Goal: Task Accomplishment & Management: Use online tool/utility

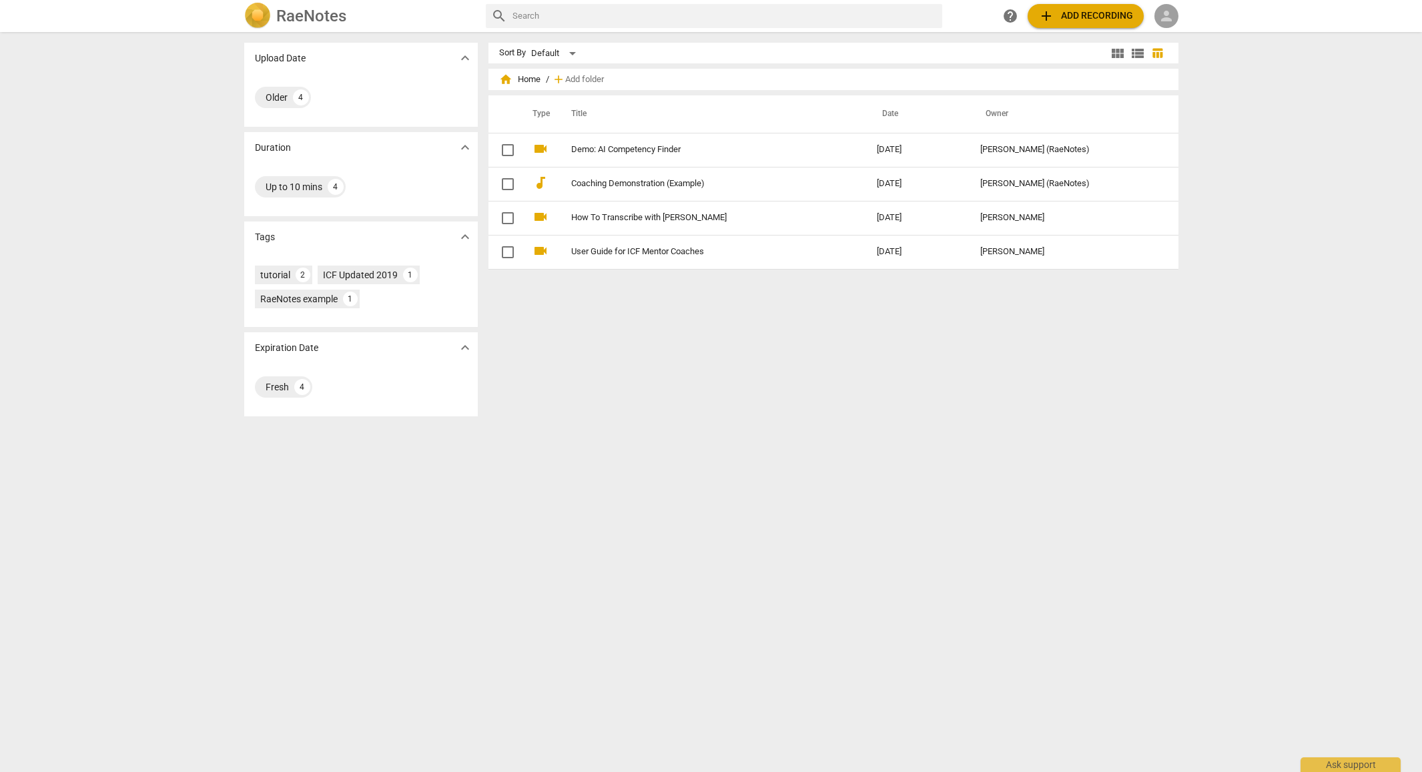
click at [1169, 15] on span "person" at bounding box center [1167, 16] width 16 height 16
click at [1173, 31] on li "Login" at bounding box center [1179, 32] width 48 height 32
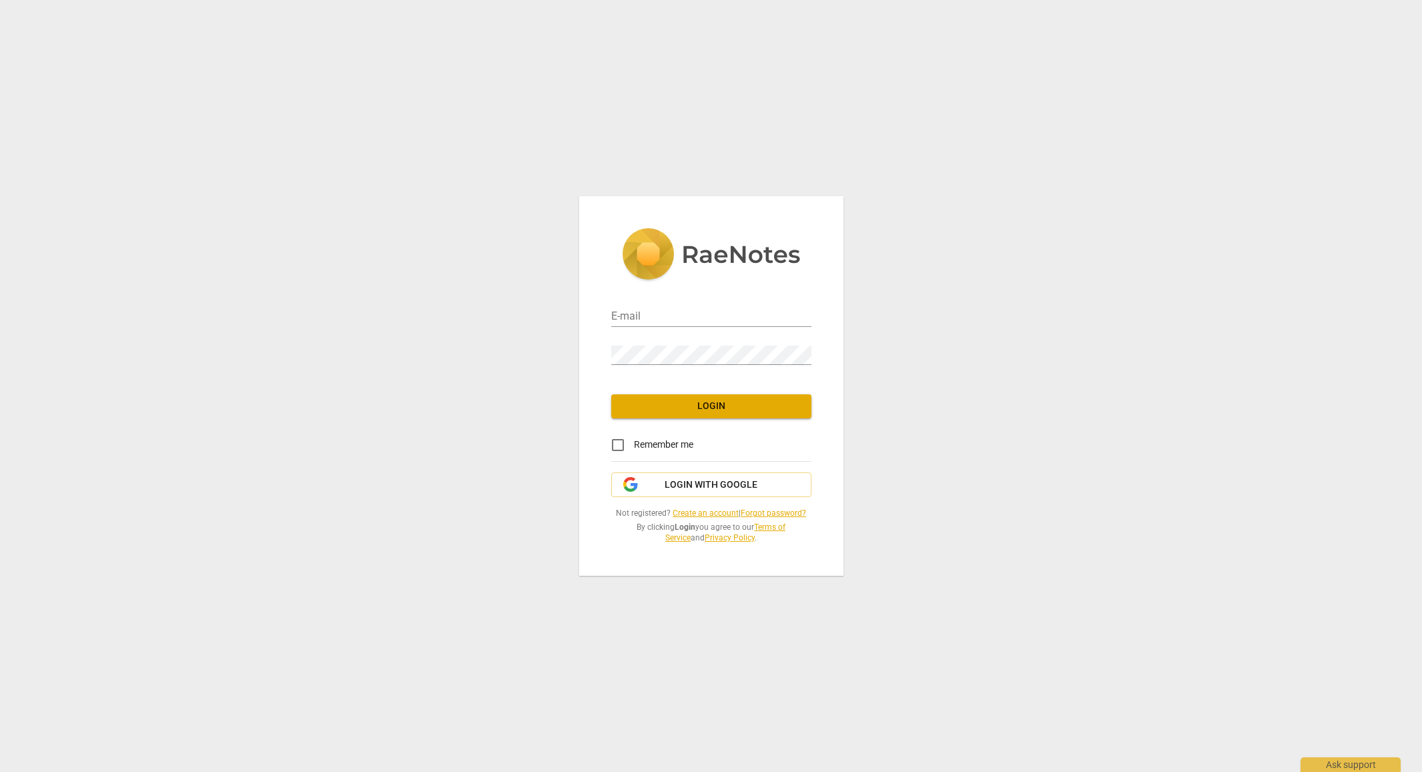
type input "puglisi.kerry@gmail.com"
click at [713, 410] on span "Login" at bounding box center [711, 406] width 179 height 13
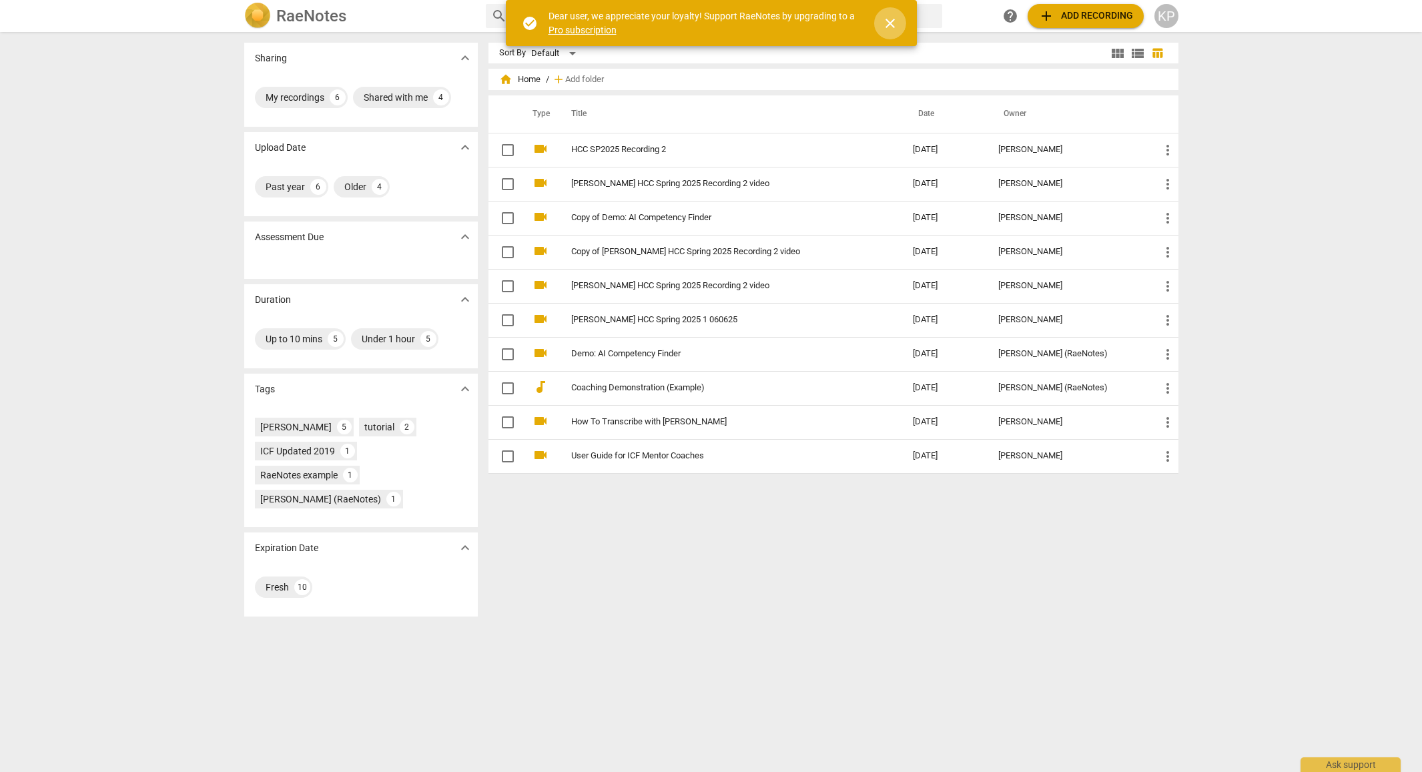
click at [890, 20] on span "close" at bounding box center [890, 23] width 16 height 16
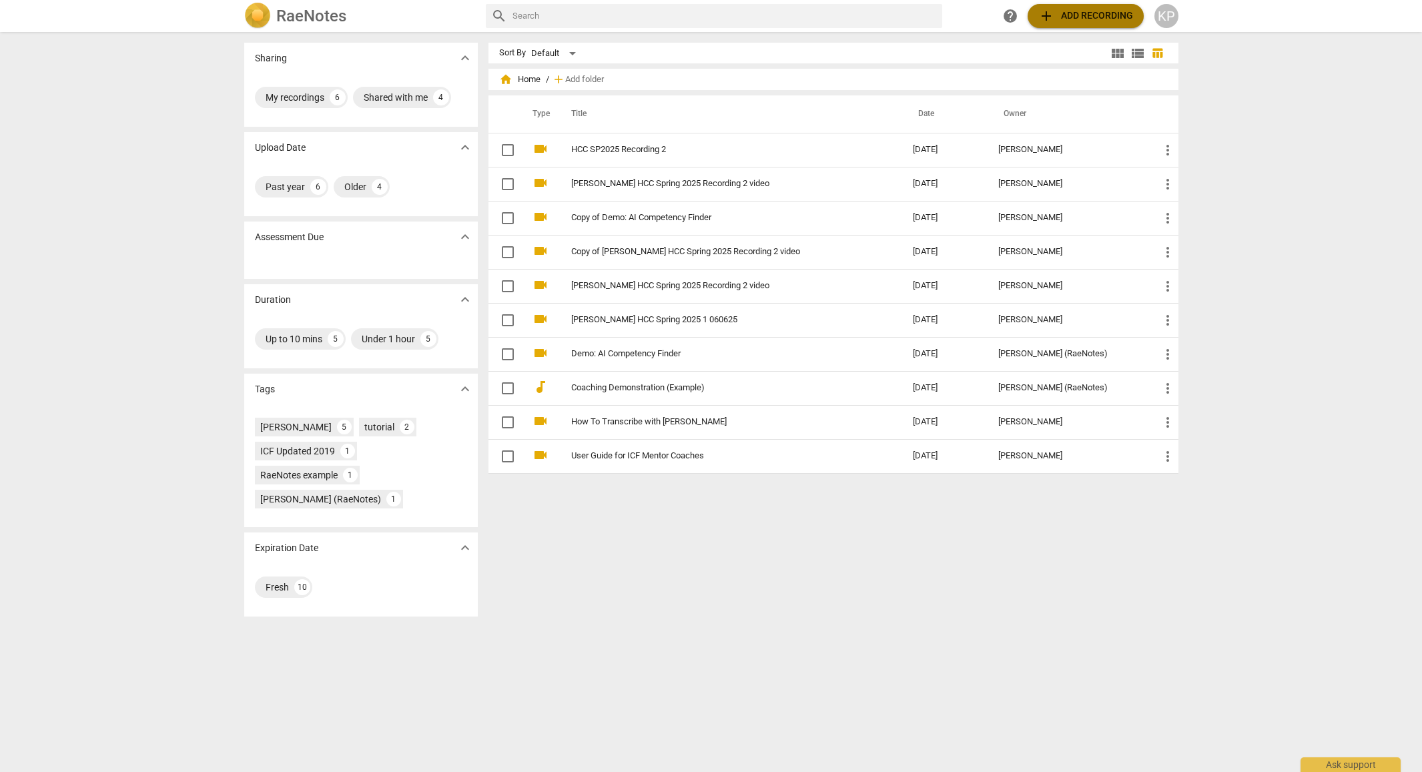
click at [1071, 14] on span "add Add recording" at bounding box center [1085, 16] width 95 height 16
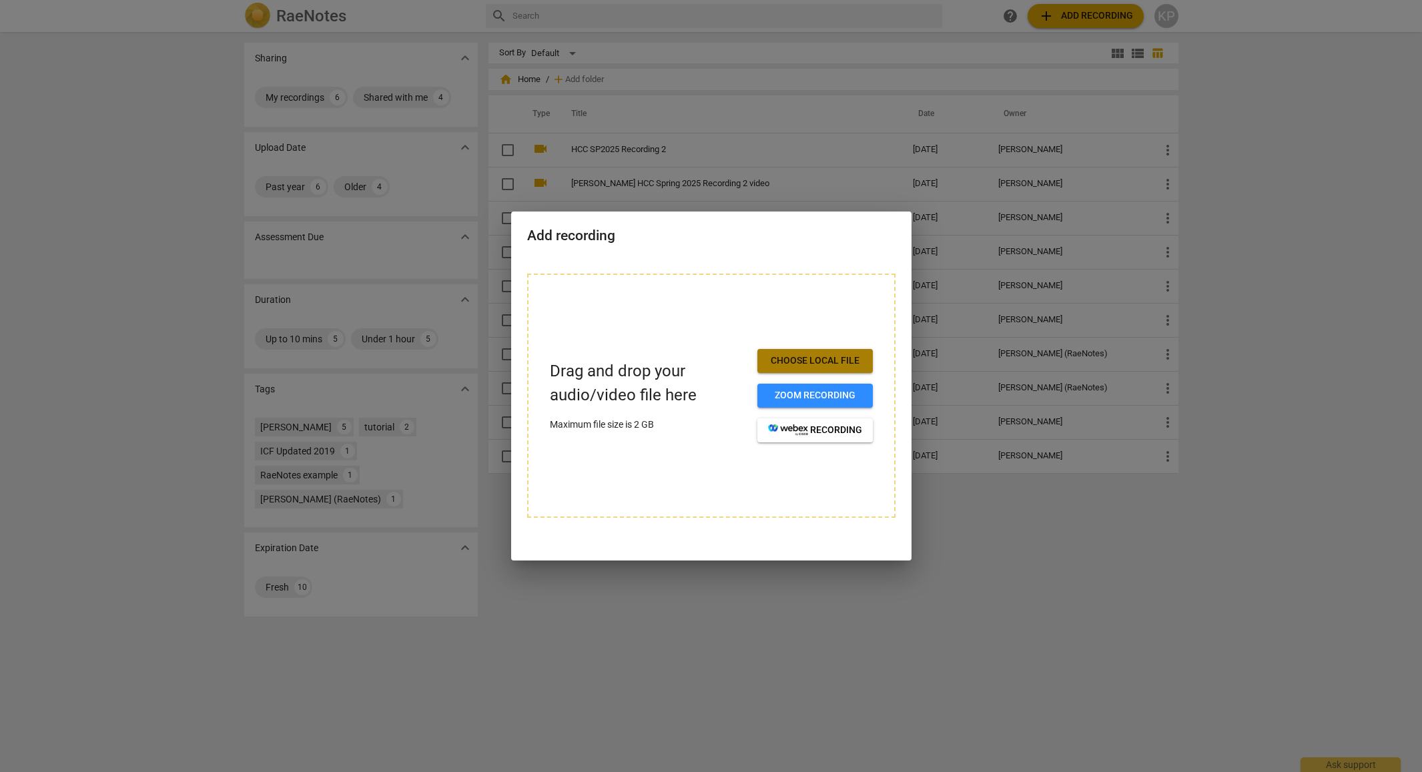
click at [794, 359] on span "Choose local file" at bounding box center [815, 360] width 94 height 13
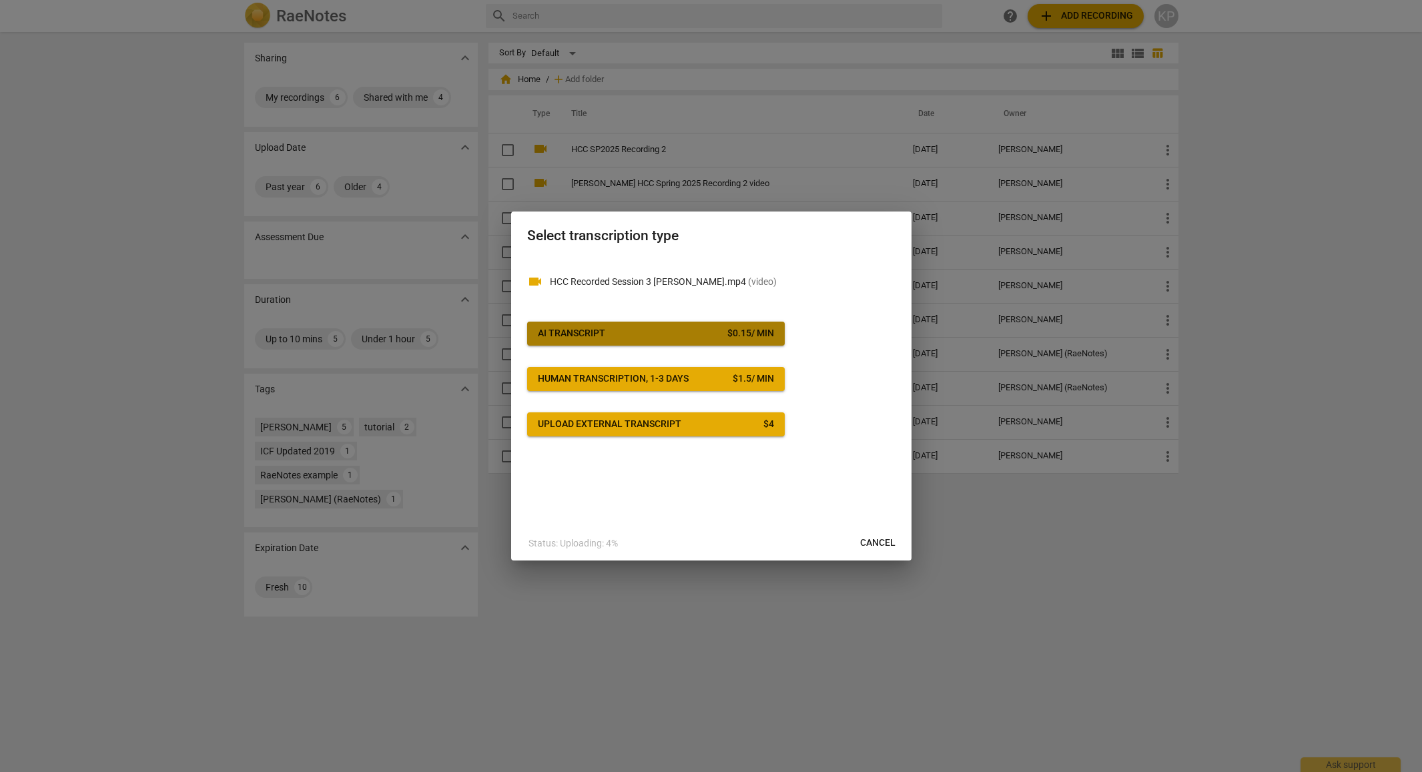
click at [635, 328] on span "AI Transcript $ 0.15 / min" at bounding box center [656, 333] width 236 height 13
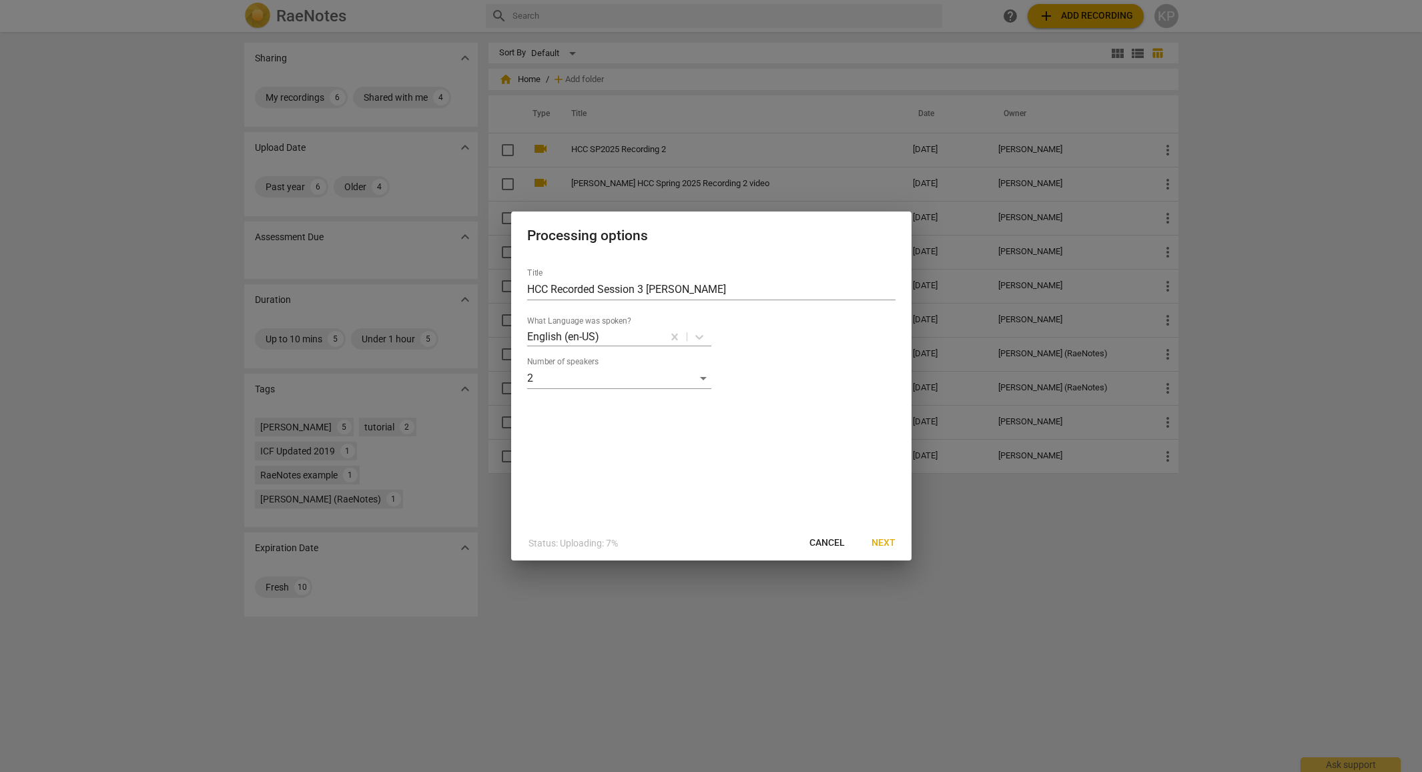
click at [885, 543] on span "Next" at bounding box center [884, 543] width 24 height 13
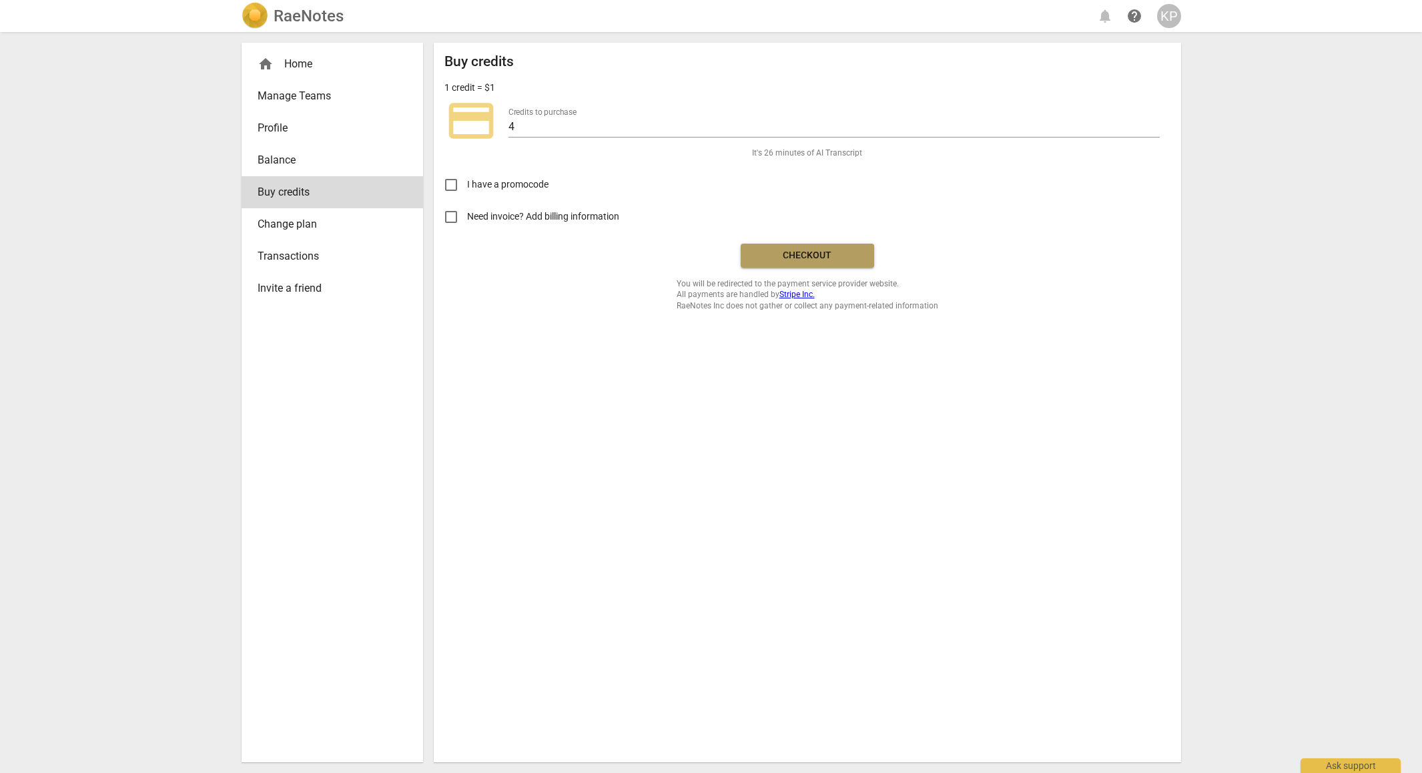
click at [816, 254] on span "Checkout" at bounding box center [808, 255] width 112 height 13
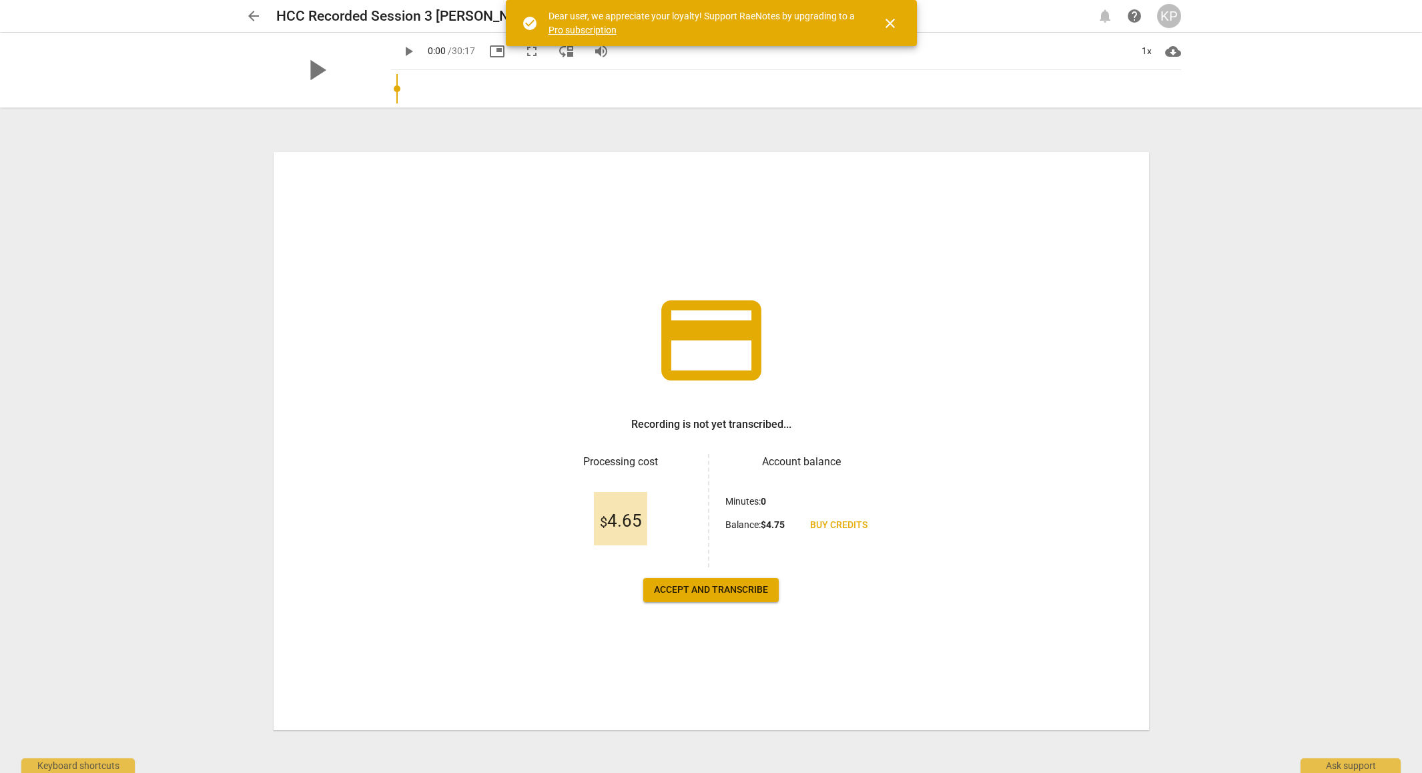
click at [718, 585] on span "Accept and transcribe" at bounding box center [711, 589] width 114 height 13
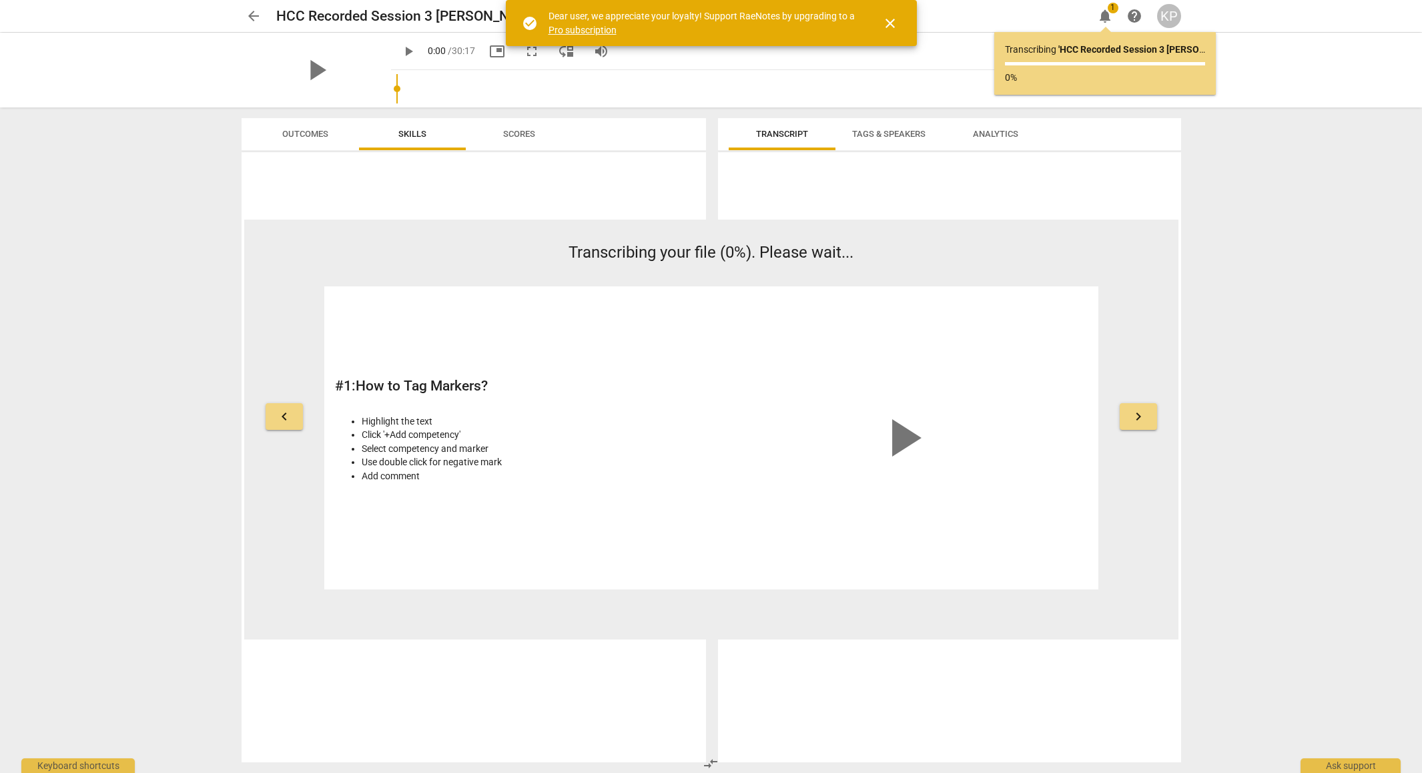
click at [889, 21] on span "close" at bounding box center [890, 23] width 16 height 16
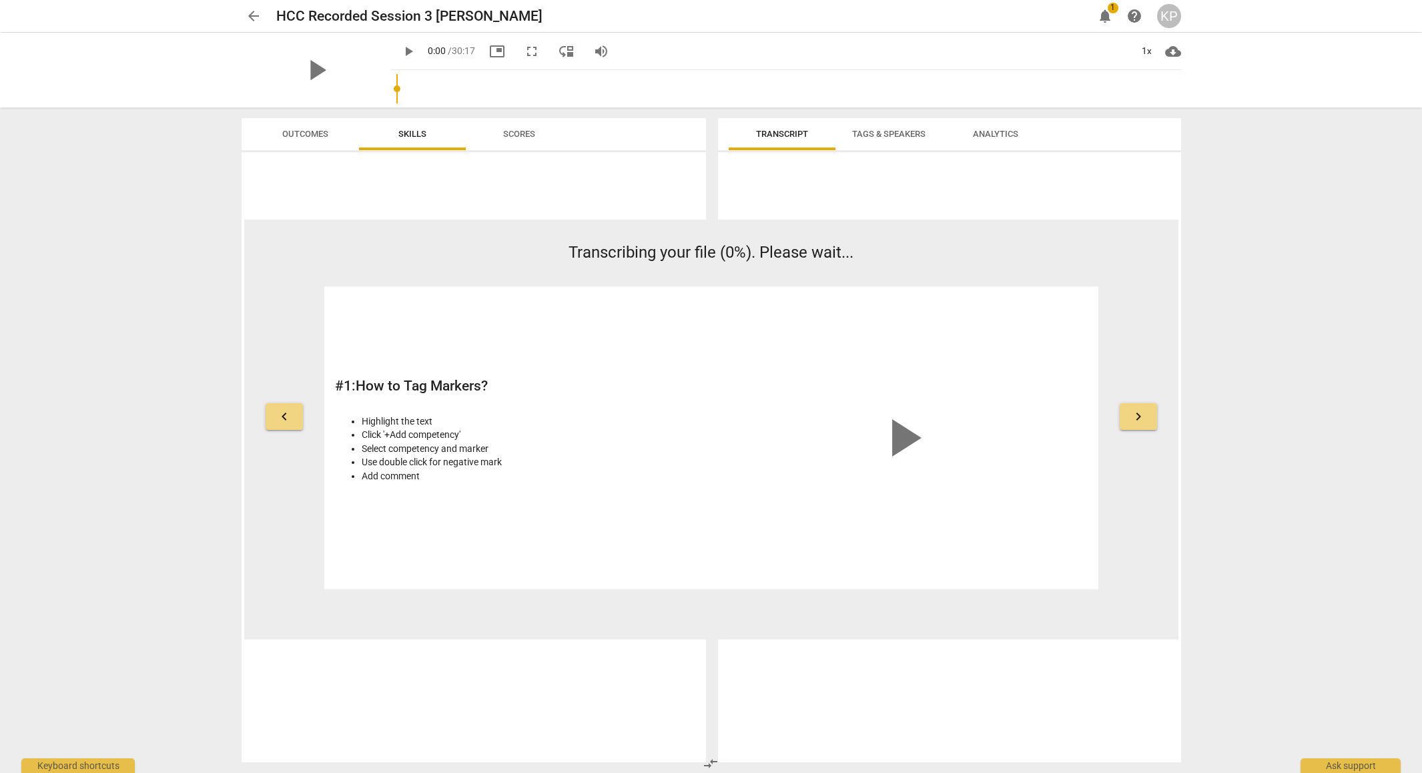
click at [1142, 413] on span "keyboard_arrow_right" at bounding box center [1139, 416] width 16 height 16
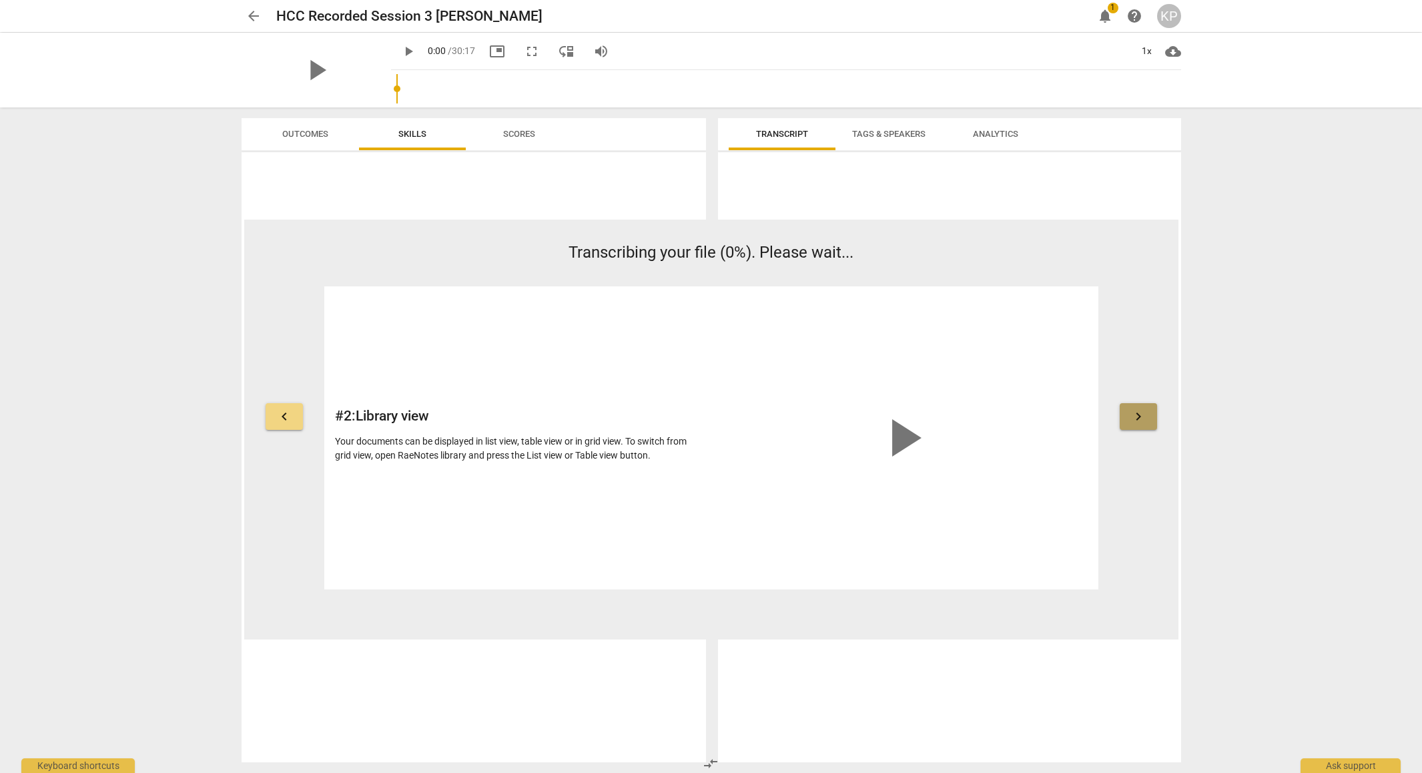
click at [1142, 413] on span "keyboard_arrow_right" at bounding box center [1139, 416] width 16 height 16
click at [1149, 417] on button "keyboard_arrow_right" at bounding box center [1138, 416] width 37 height 27
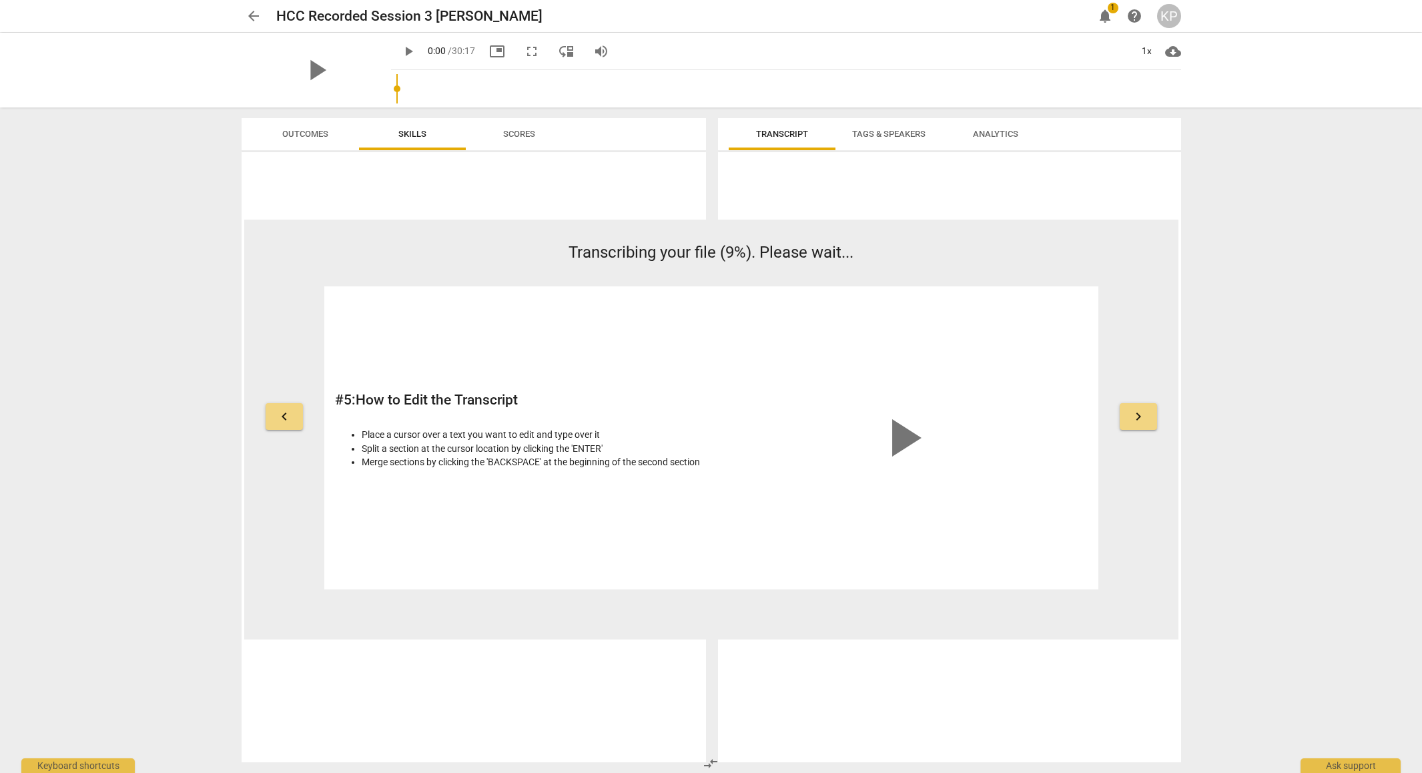
click at [1143, 414] on span "keyboard_arrow_right" at bounding box center [1139, 416] width 16 height 16
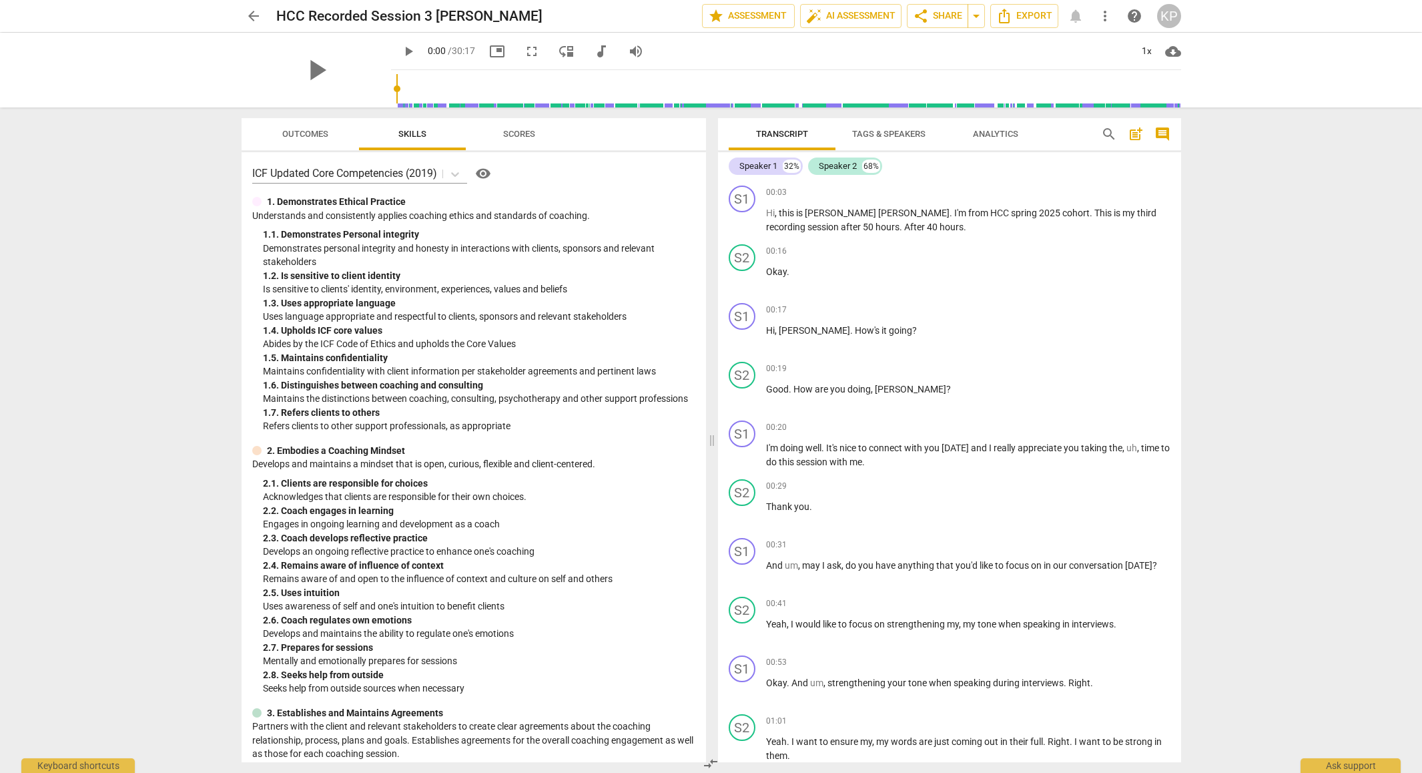
click at [876, 134] on span "Tags & Speakers" at bounding box center [888, 134] width 73 height 10
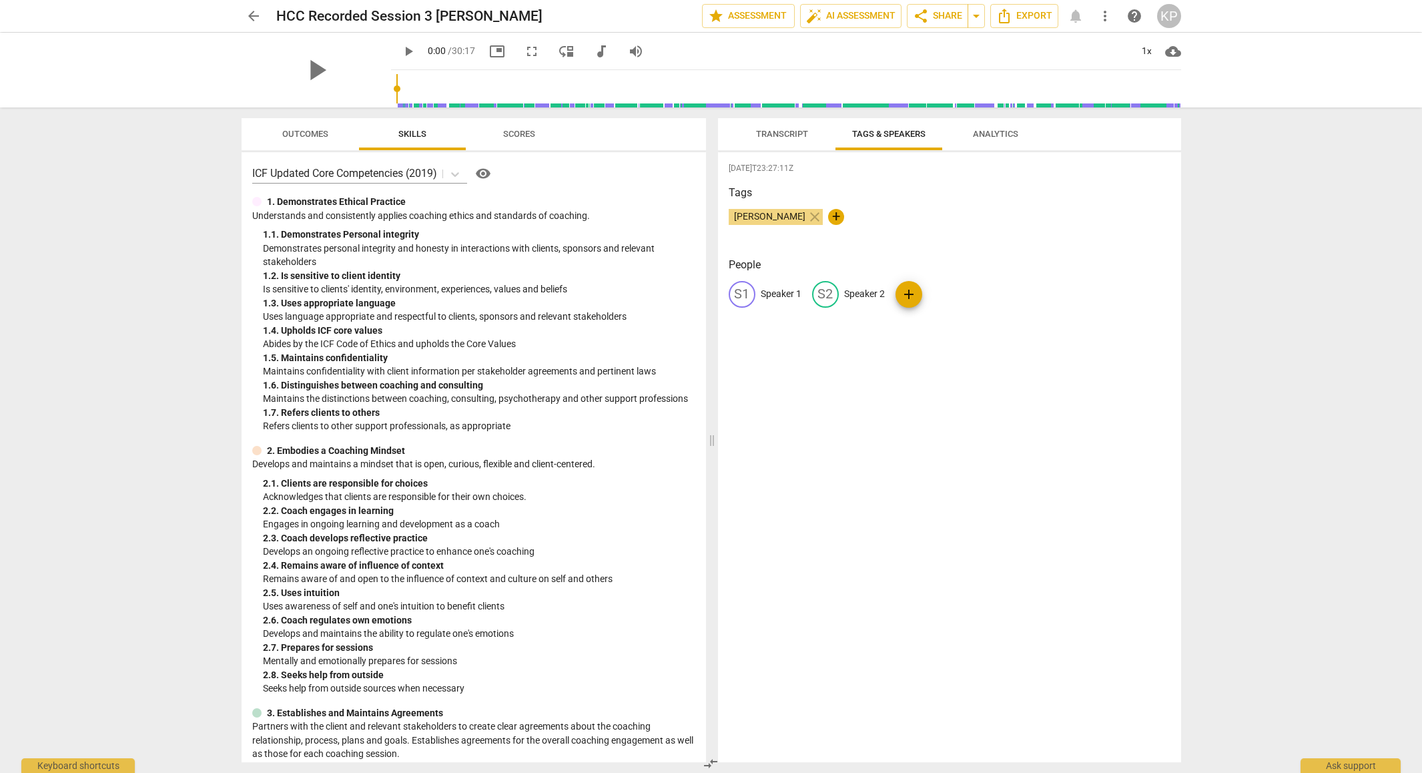
click at [792, 133] on span "Transcript" at bounding box center [782, 134] width 52 height 10
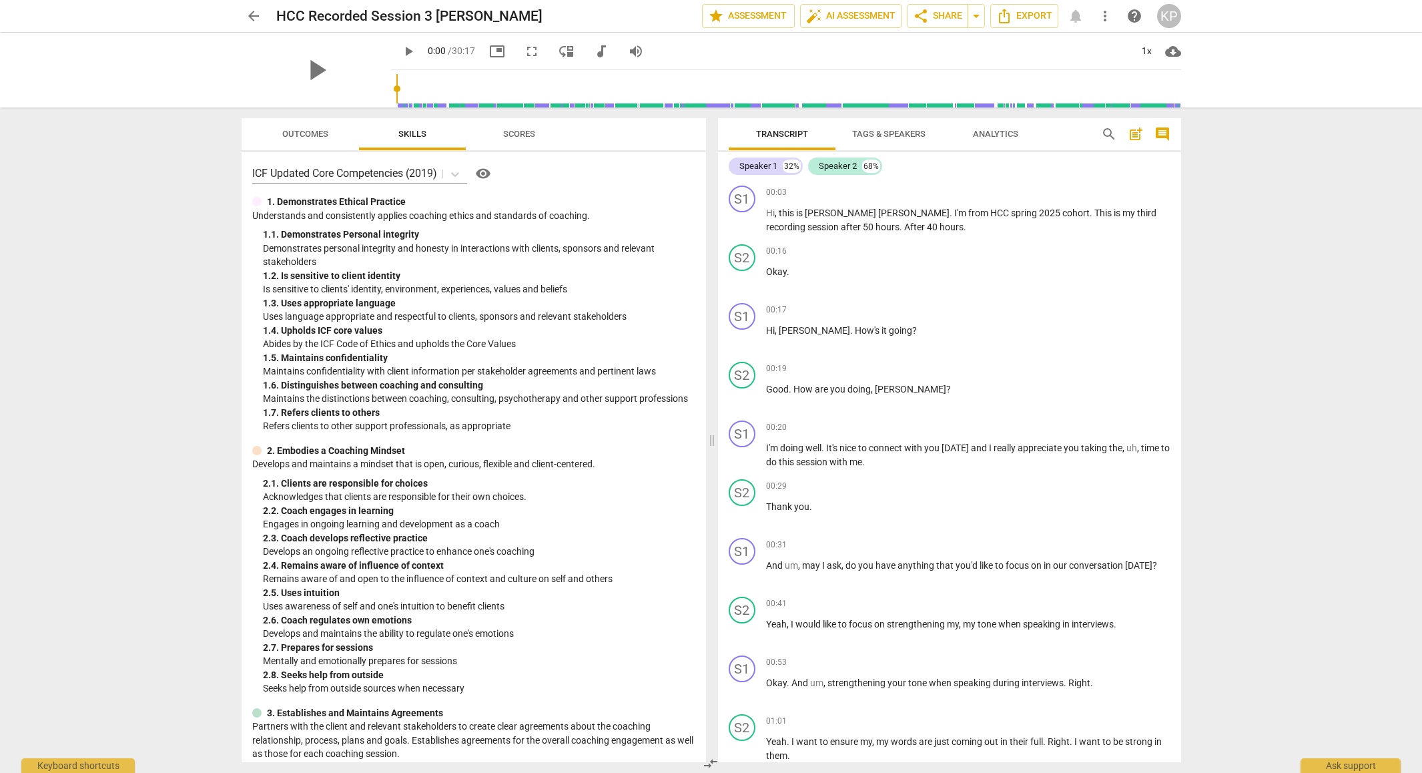
click at [879, 134] on span "Tags & Speakers" at bounding box center [888, 134] width 73 height 10
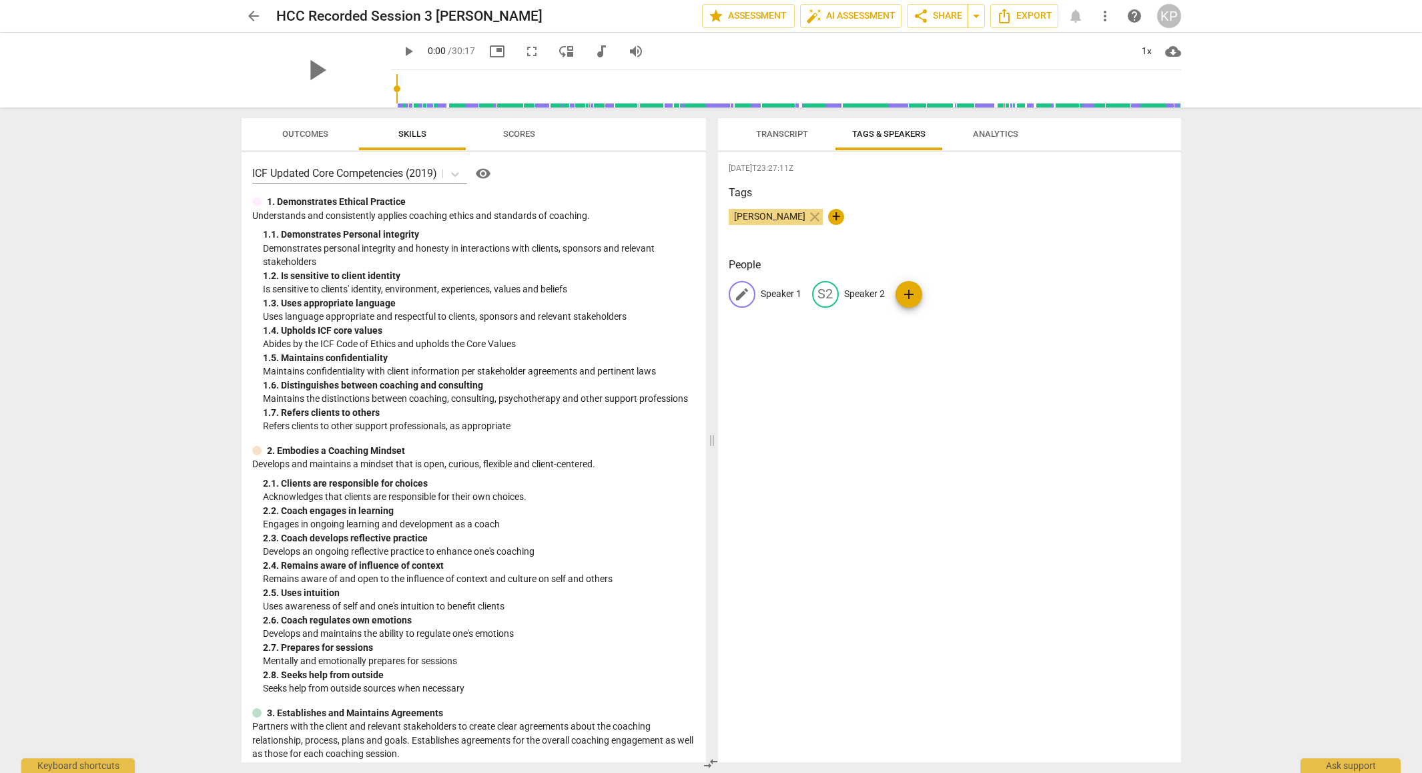
click at [736, 293] on span "edit" at bounding box center [742, 294] width 16 height 16
type input "[PERSON_NAME]"
click at [914, 402] on div "[DATE]T23:27:11Z Tags [PERSON_NAME] close + People edit [PERSON_NAME] delete S2…" at bounding box center [949, 457] width 463 height 610
click at [942, 292] on div "KP [PERSON_NAME] S2 Speaker 2 add" at bounding box center [950, 299] width 442 height 37
click at [875, 295] on p "Speaker 2" at bounding box center [895, 294] width 41 height 14
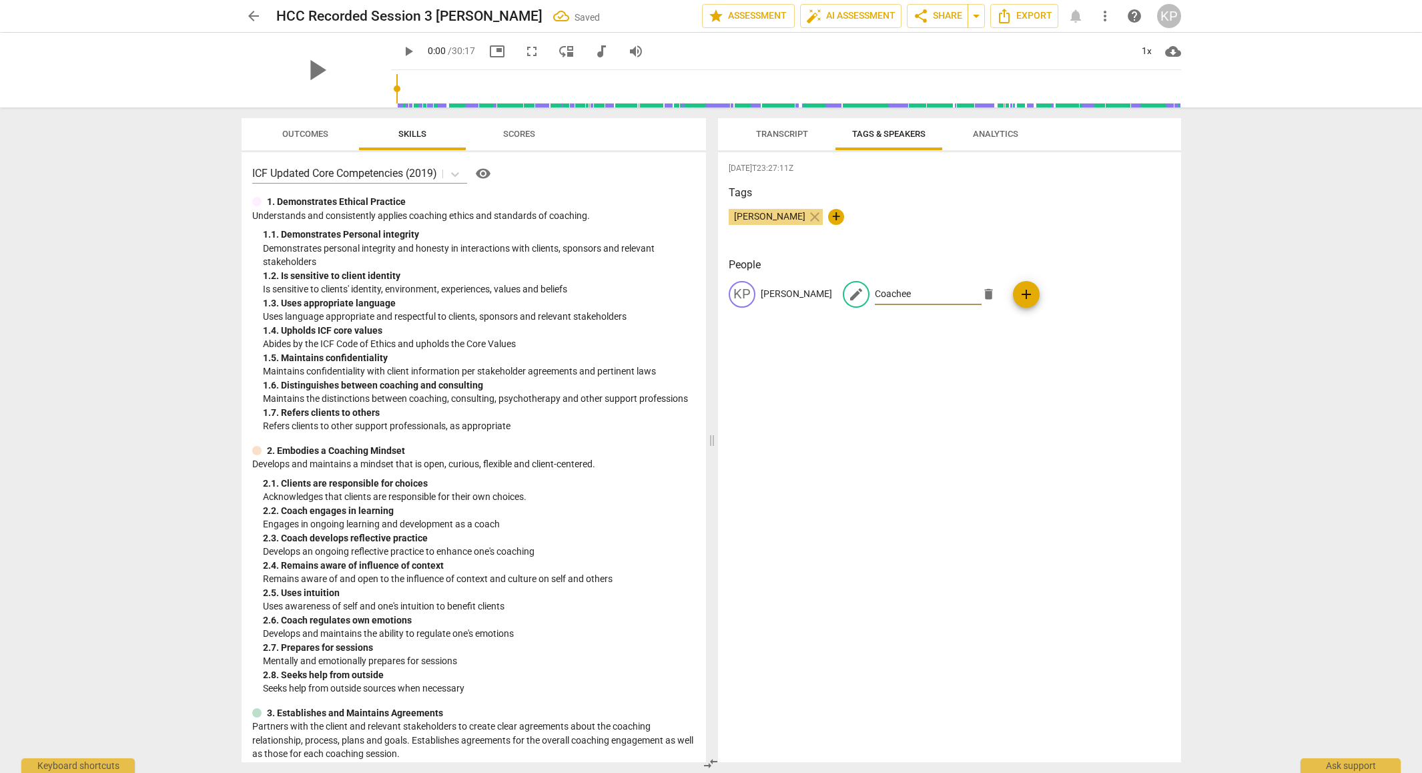
type input "Coachee"
click at [926, 372] on div "[DATE]T23:27:11Z Tags [PERSON_NAME] close + People KP [PERSON_NAME] edit Coache…" at bounding box center [949, 457] width 463 height 610
click at [990, 131] on span "Analytics" at bounding box center [995, 134] width 45 height 10
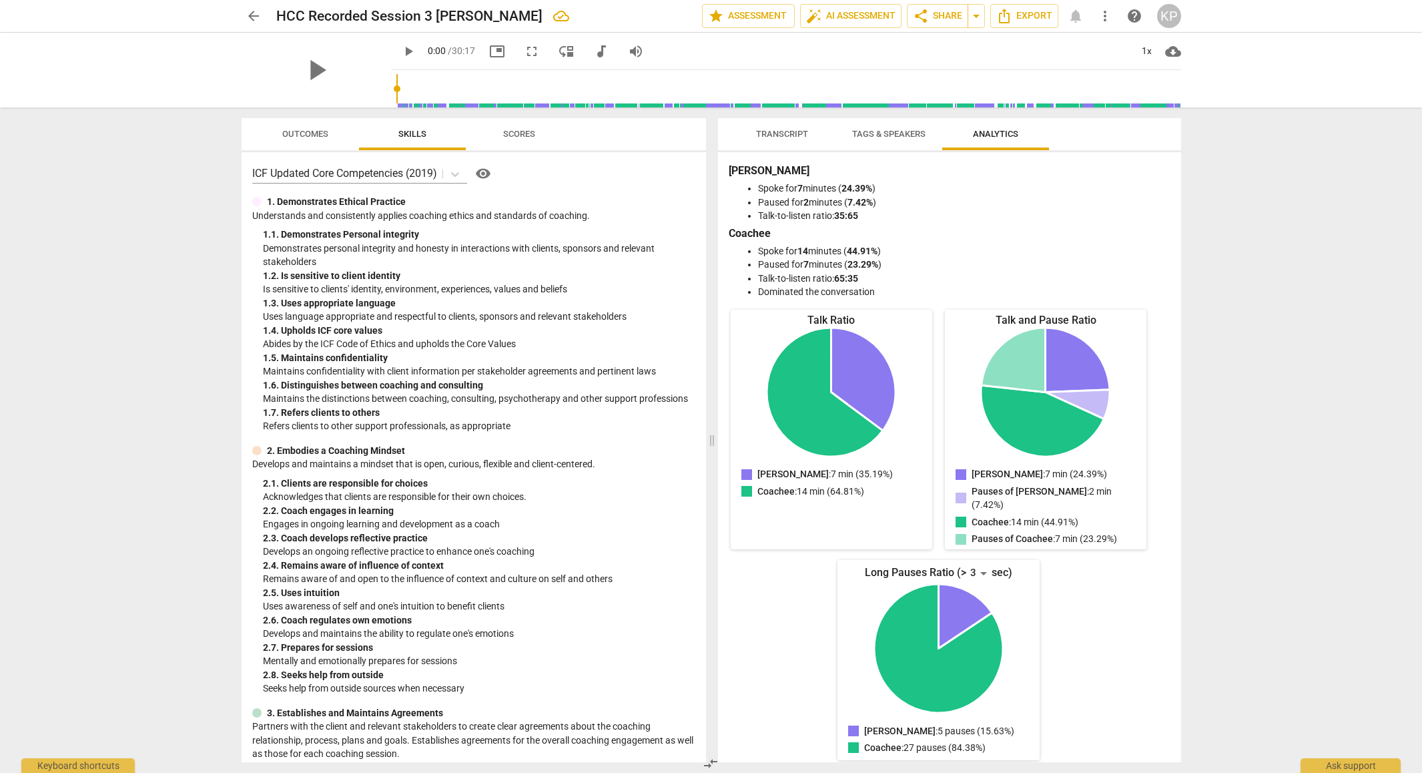
scroll to position [7, 0]
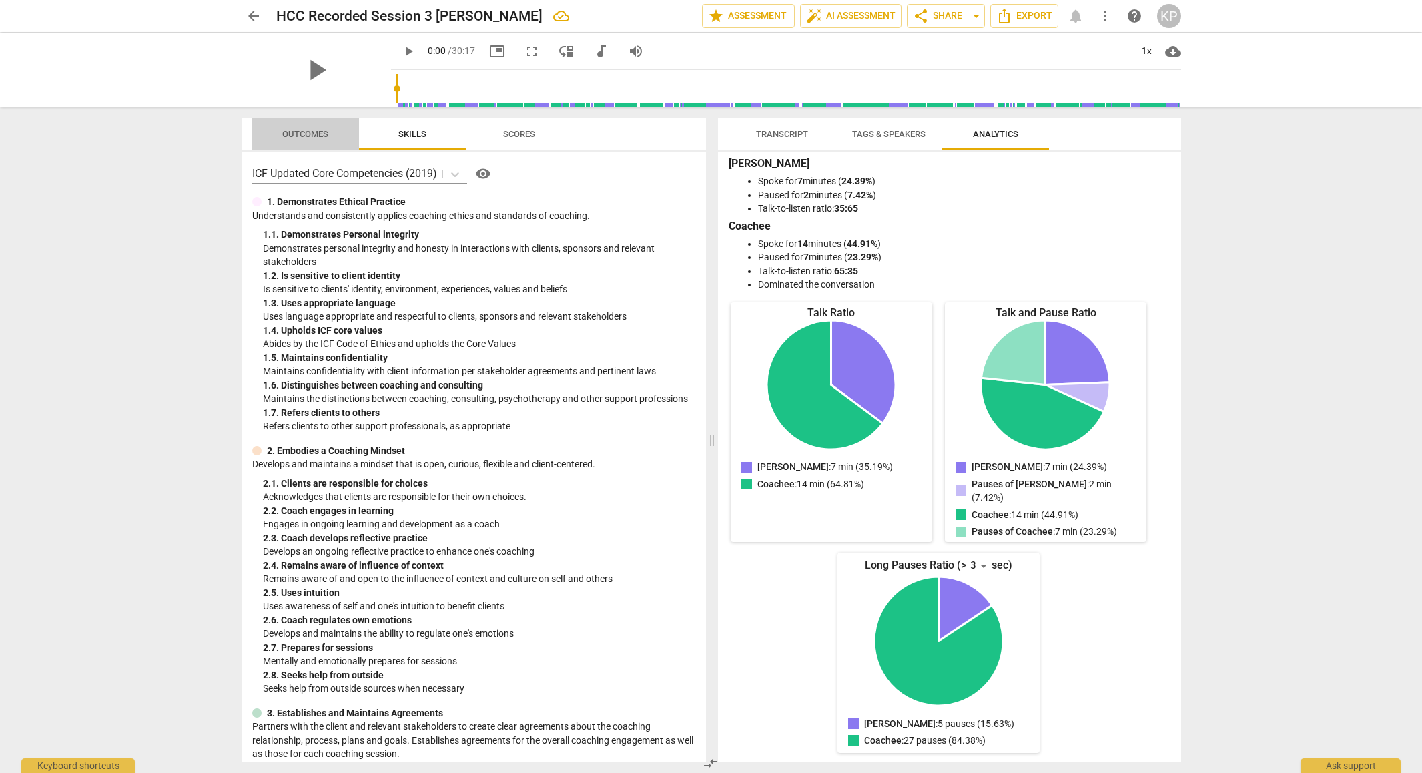
click at [298, 129] on span "Outcomes" at bounding box center [305, 134] width 46 height 10
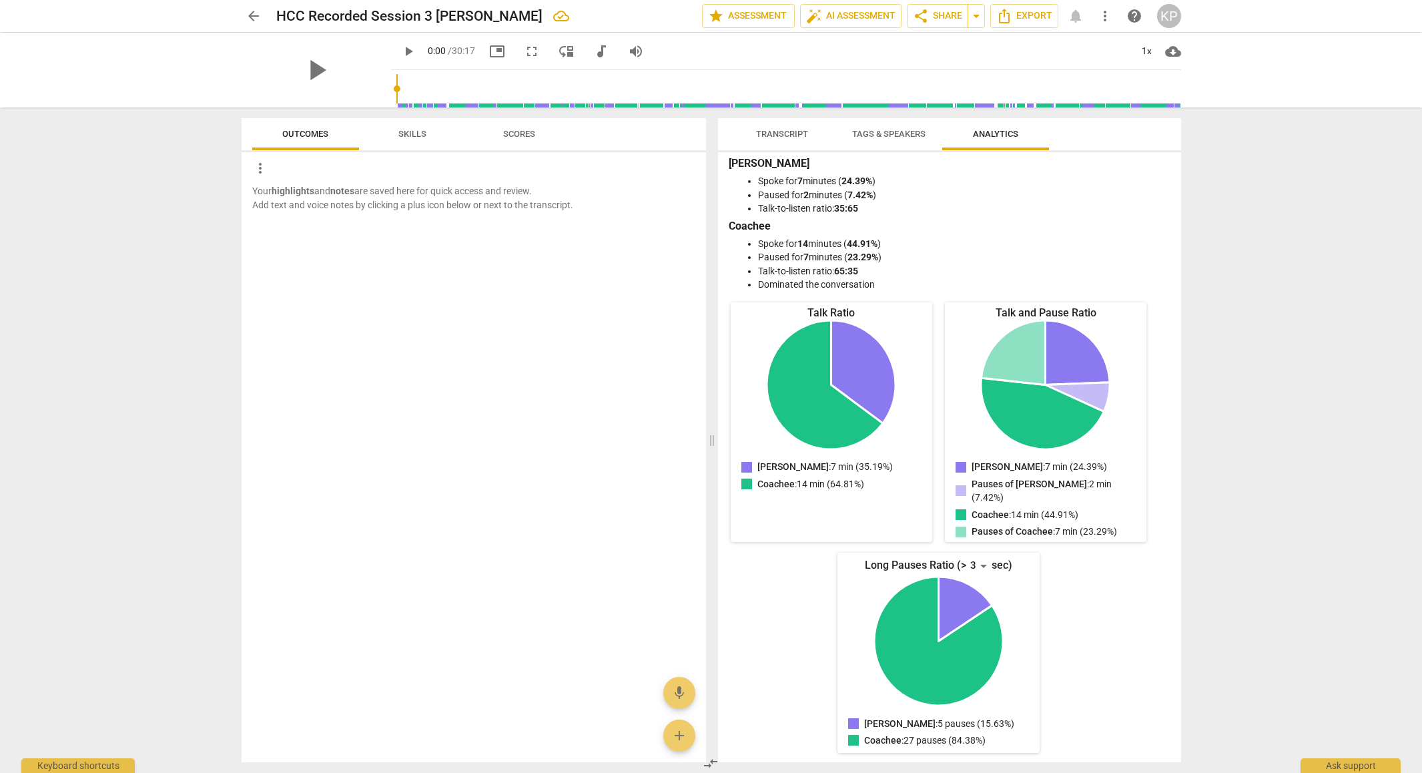
click at [516, 129] on span "Scores" at bounding box center [519, 134] width 32 height 10
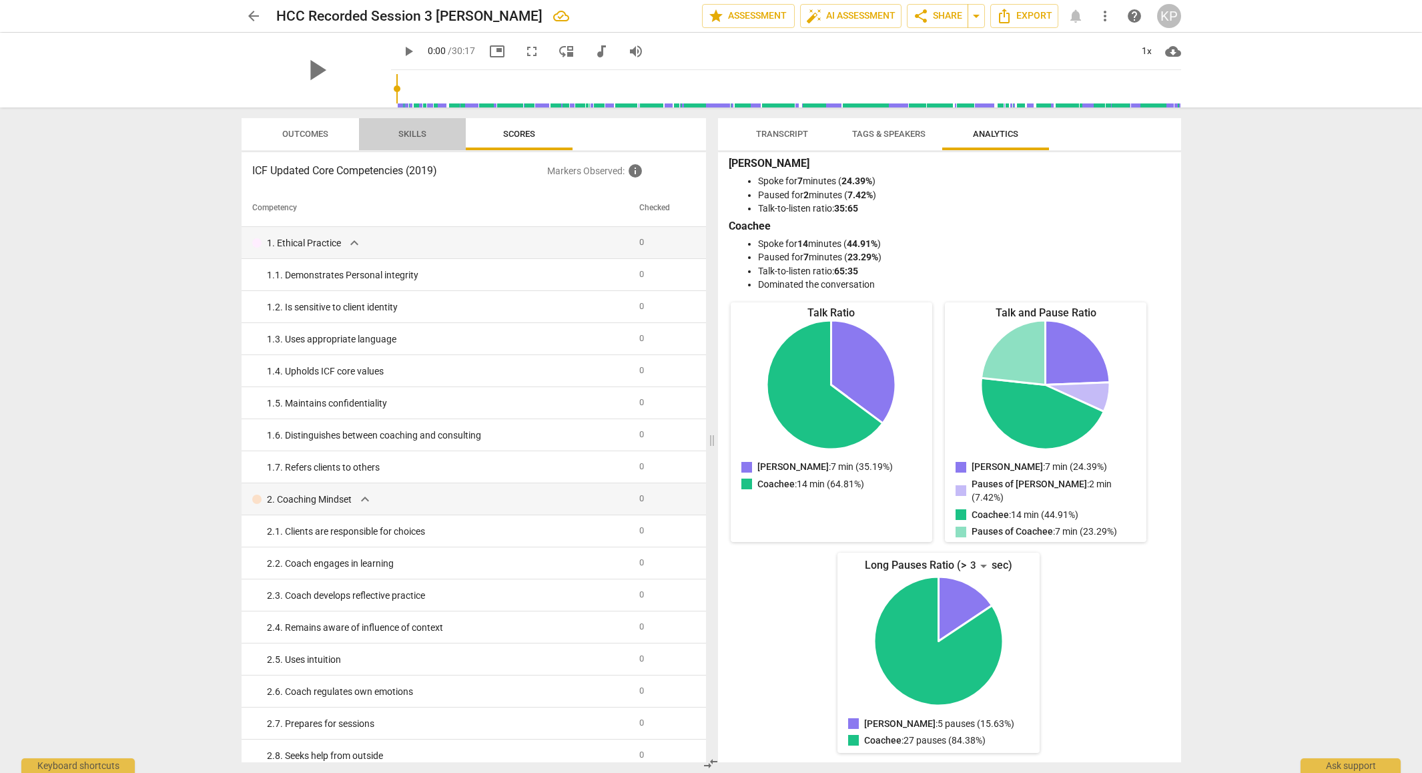
click at [408, 129] on span "Skills" at bounding box center [412, 134] width 28 height 10
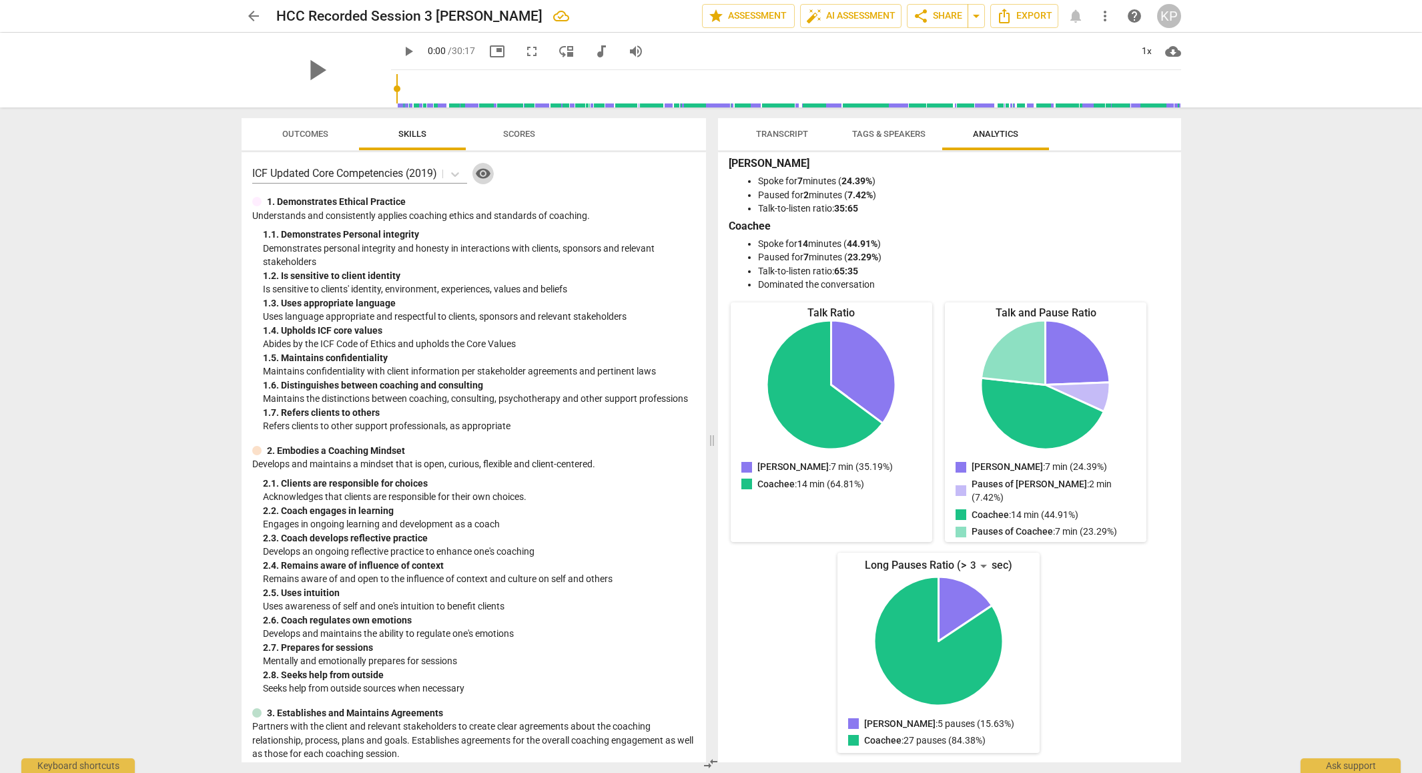
click at [485, 170] on span "visibility" at bounding box center [483, 174] width 16 height 16
click at [280, 135] on span "Outcomes" at bounding box center [305, 134] width 78 height 18
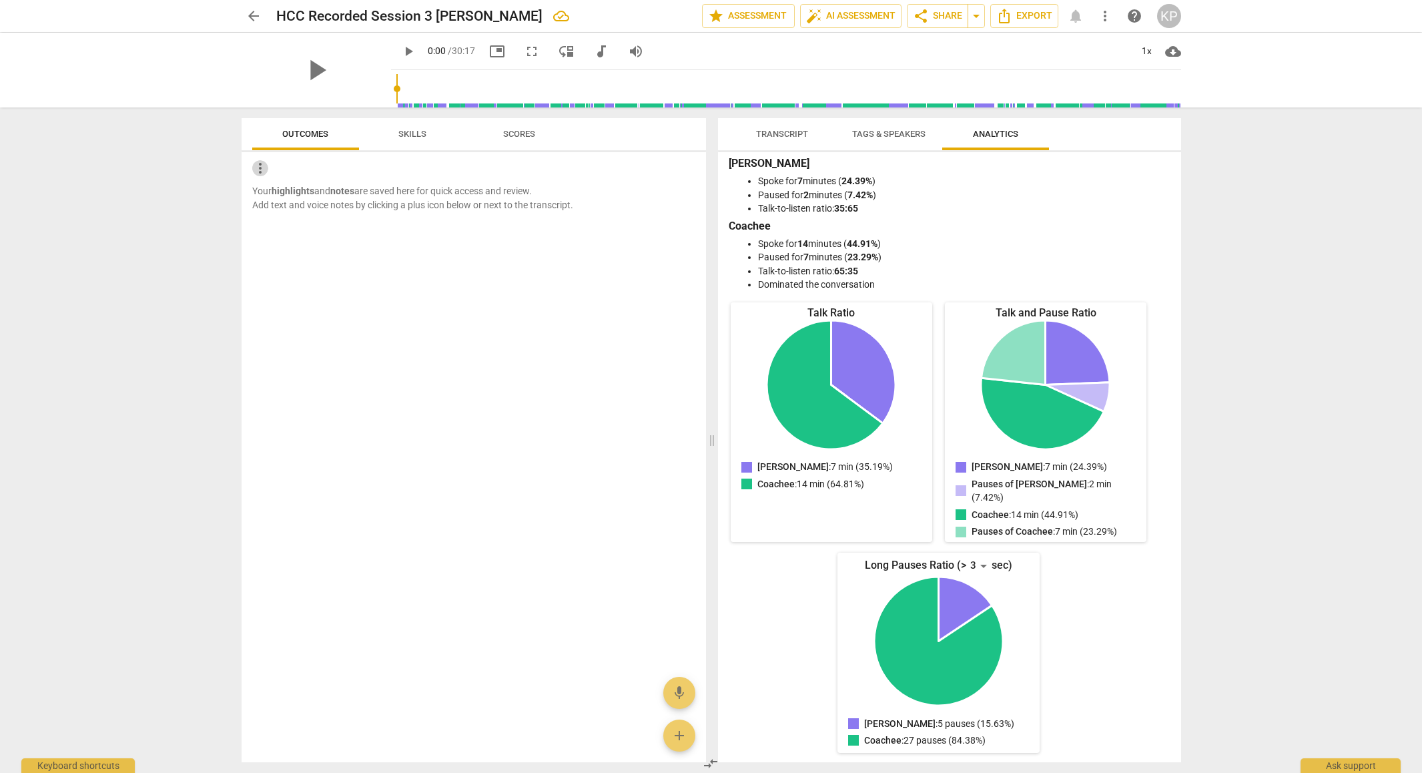
click at [259, 168] on span "more_vert" at bounding box center [260, 168] width 16 height 16
click at [449, 203] on div at bounding box center [711, 386] width 1422 height 773
click at [332, 132] on span "Outcomes" at bounding box center [305, 134] width 78 height 18
click at [794, 131] on span "Transcript" at bounding box center [782, 134] width 52 height 10
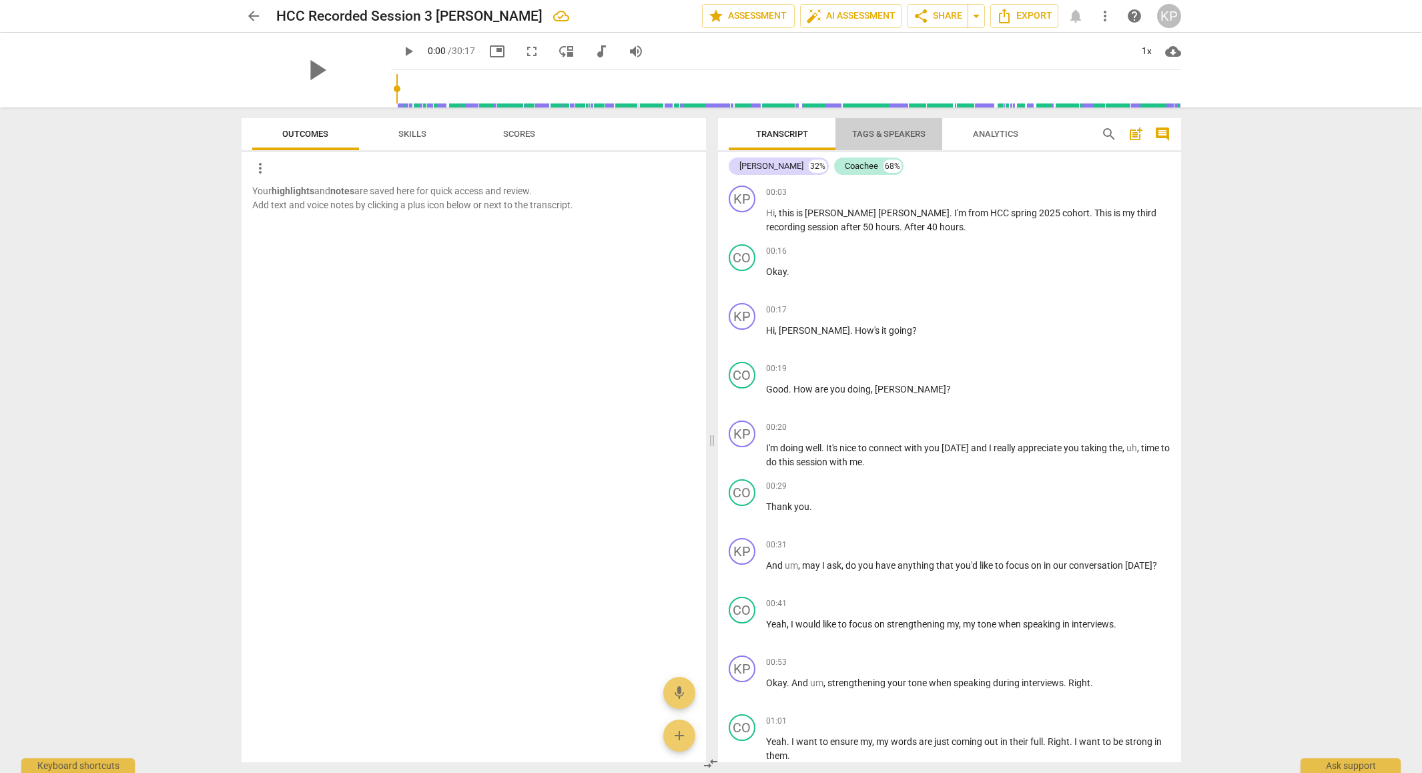
click at [886, 129] on span "Tags & Speakers" at bounding box center [888, 134] width 73 height 10
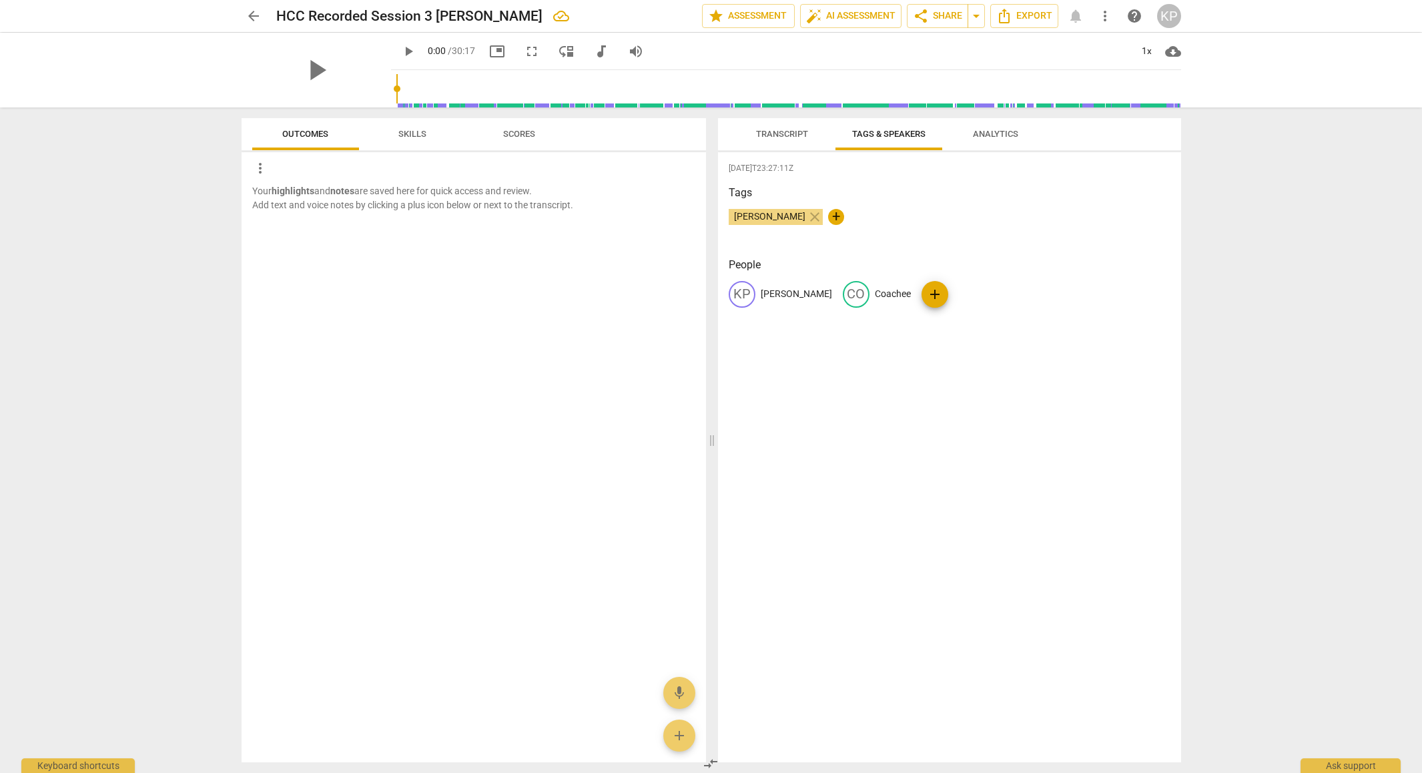
click at [990, 133] on span "Analytics" at bounding box center [995, 134] width 45 height 10
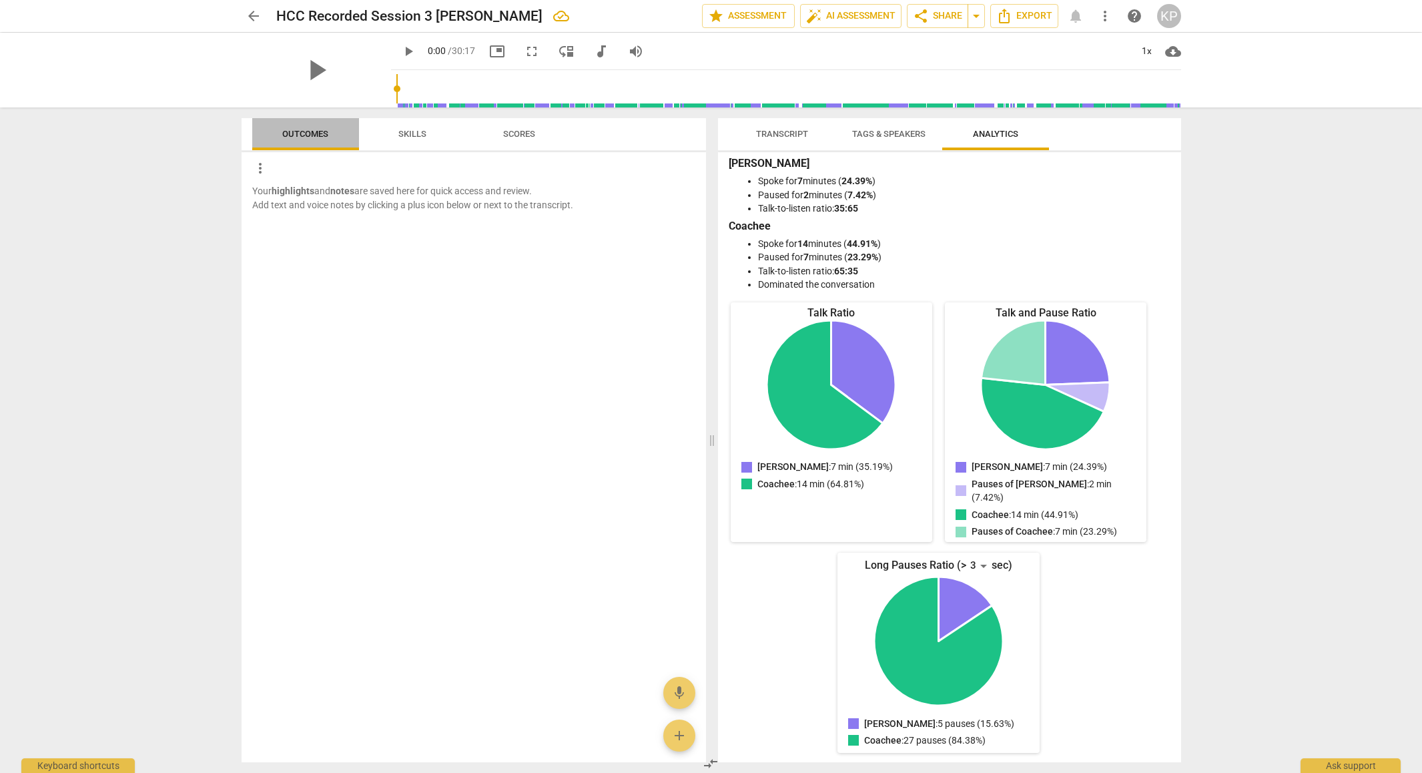
click at [300, 137] on span "Outcomes" at bounding box center [305, 134] width 46 height 10
click at [409, 133] on span "Skills" at bounding box center [412, 134] width 28 height 10
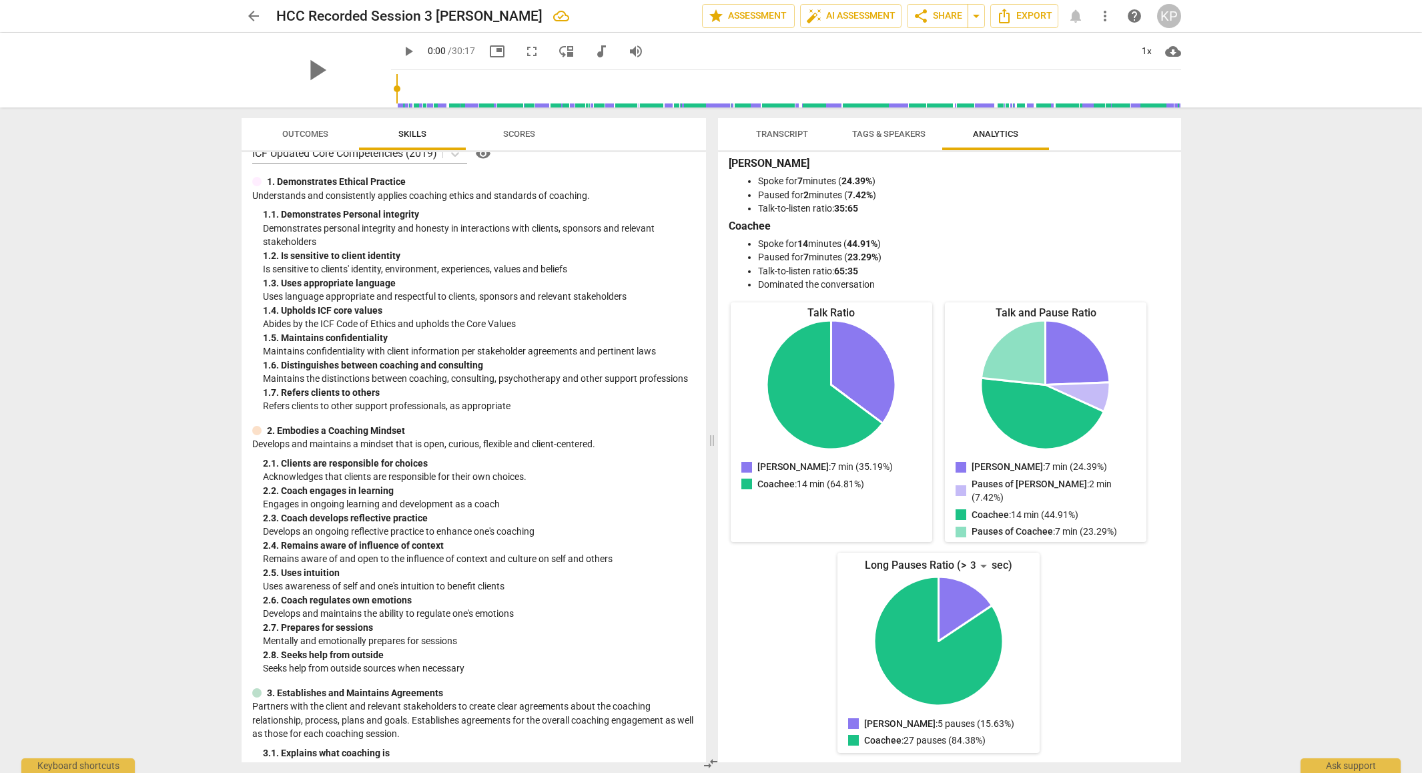
scroll to position [0, 0]
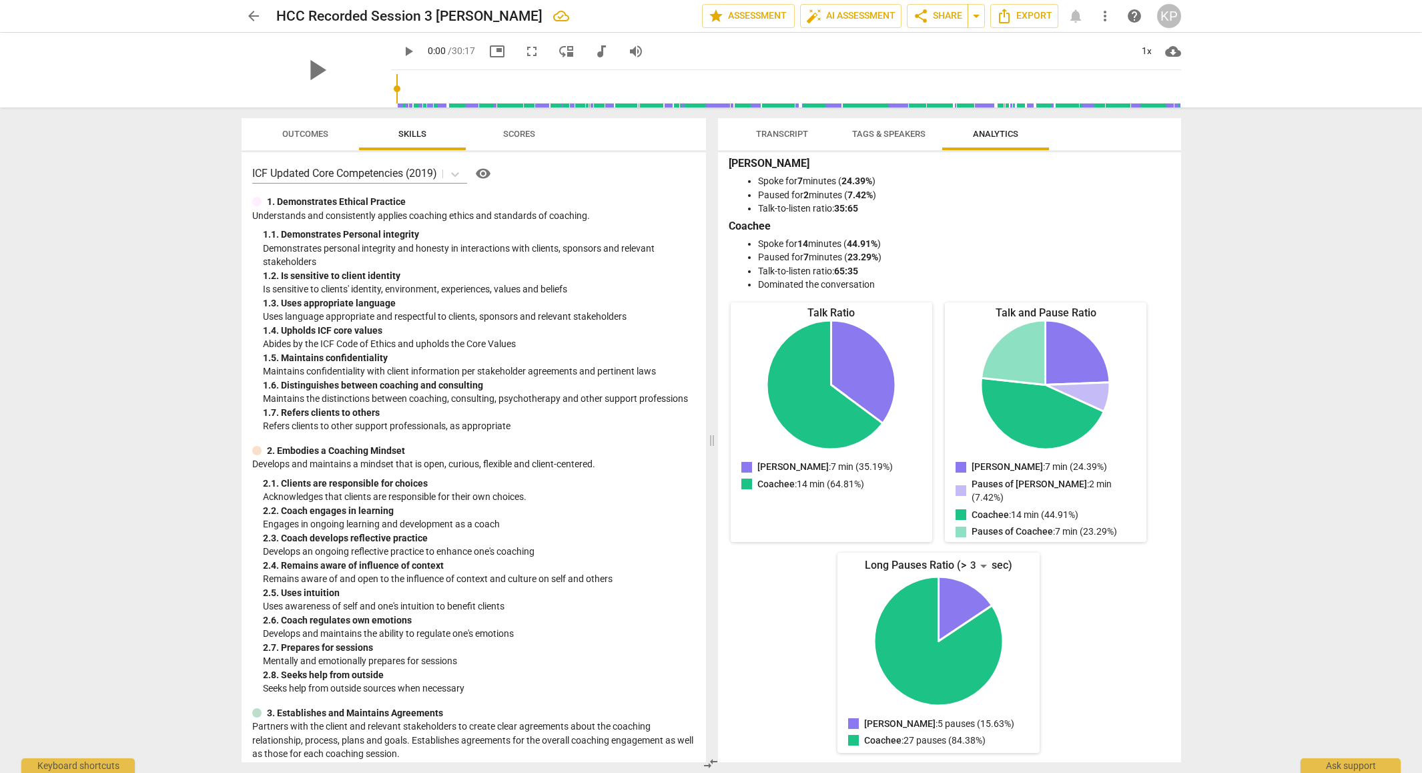
click at [785, 133] on span "Transcript" at bounding box center [782, 134] width 52 height 10
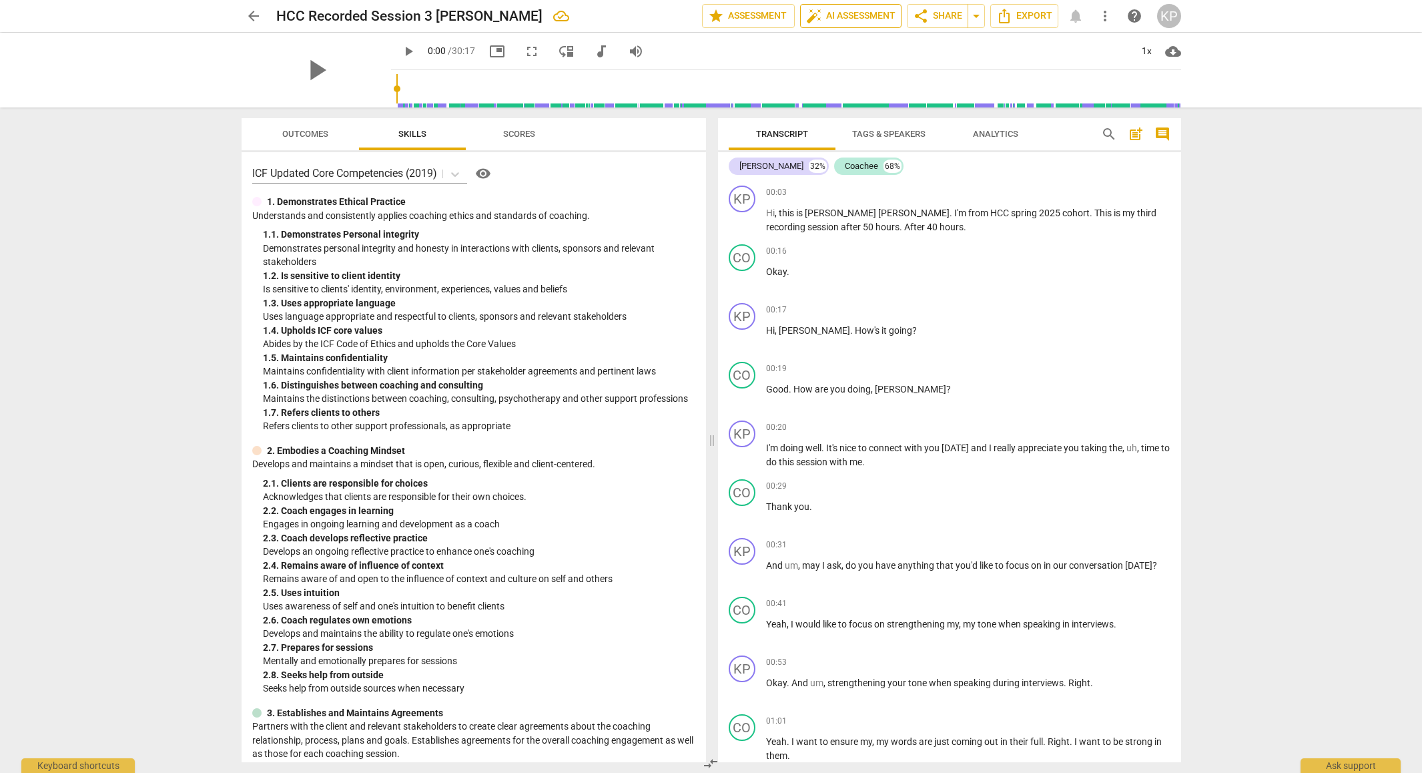
click at [823, 17] on span "auto_fix_high AI Assessment" at bounding box center [850, 16] width 89 height 16
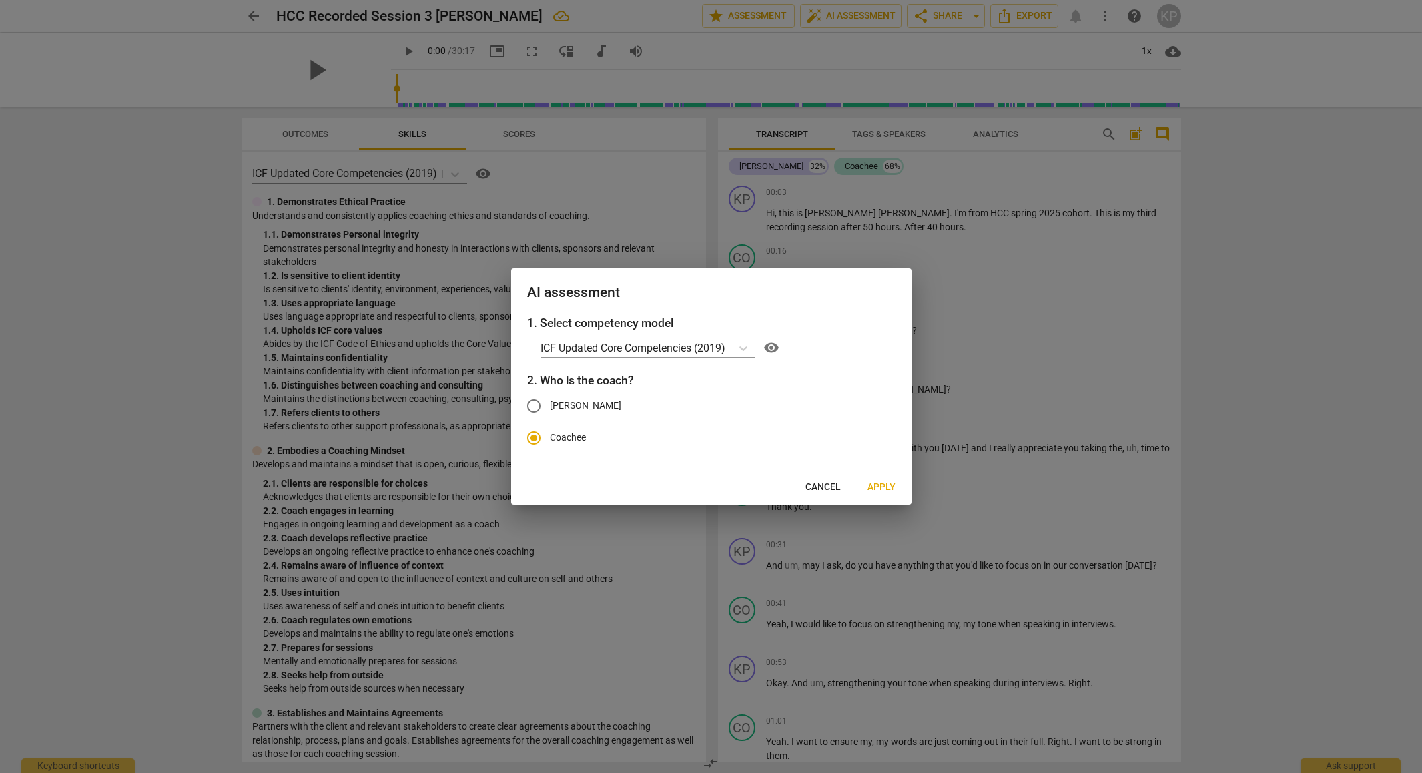
click at [531, 405] on input "[PERSON_NAME]" at bounding box center [534, 406] width 32 height 32
radio input "true"
radio input "false"
click at [883, 481] on span "Apply" at bounding box center [882, 487] width 28 height 13
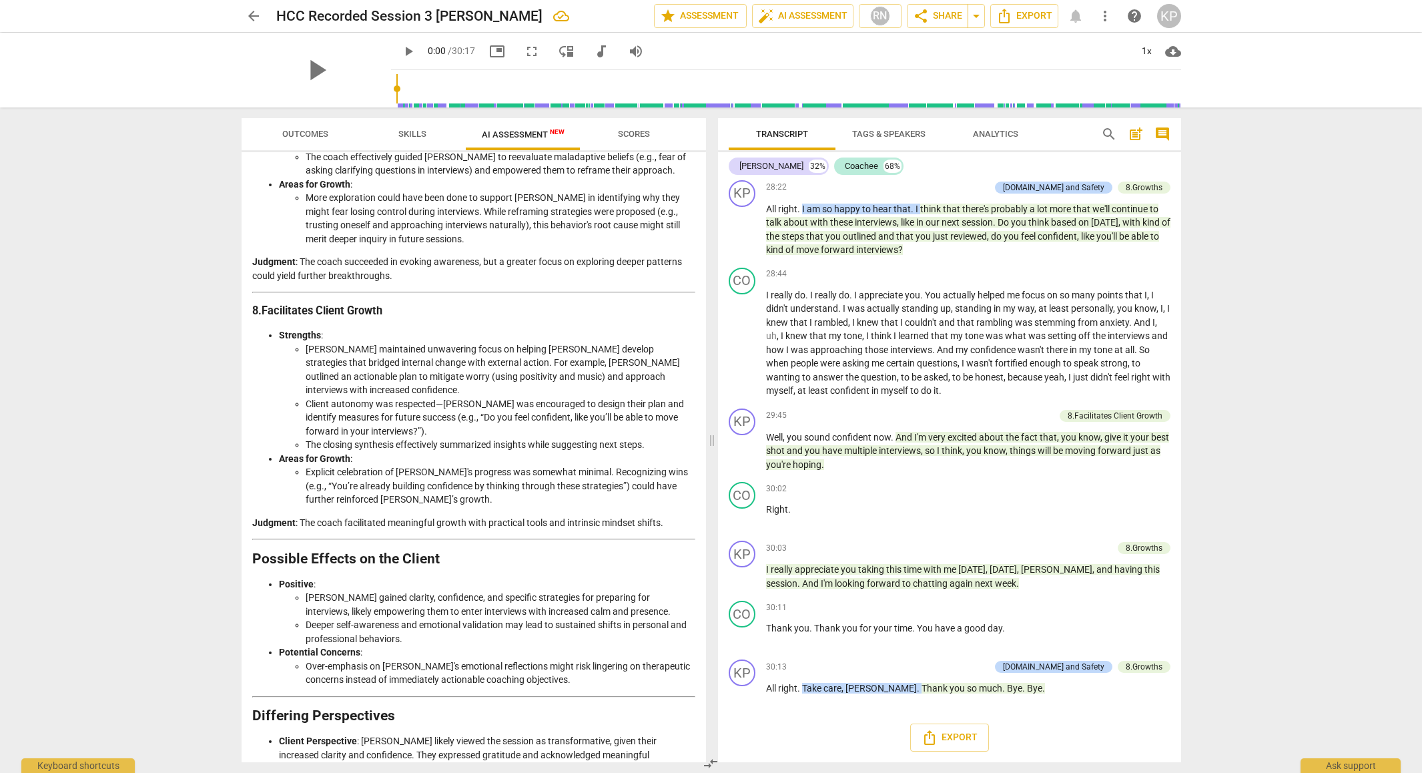
scroll to position [1719, 0]
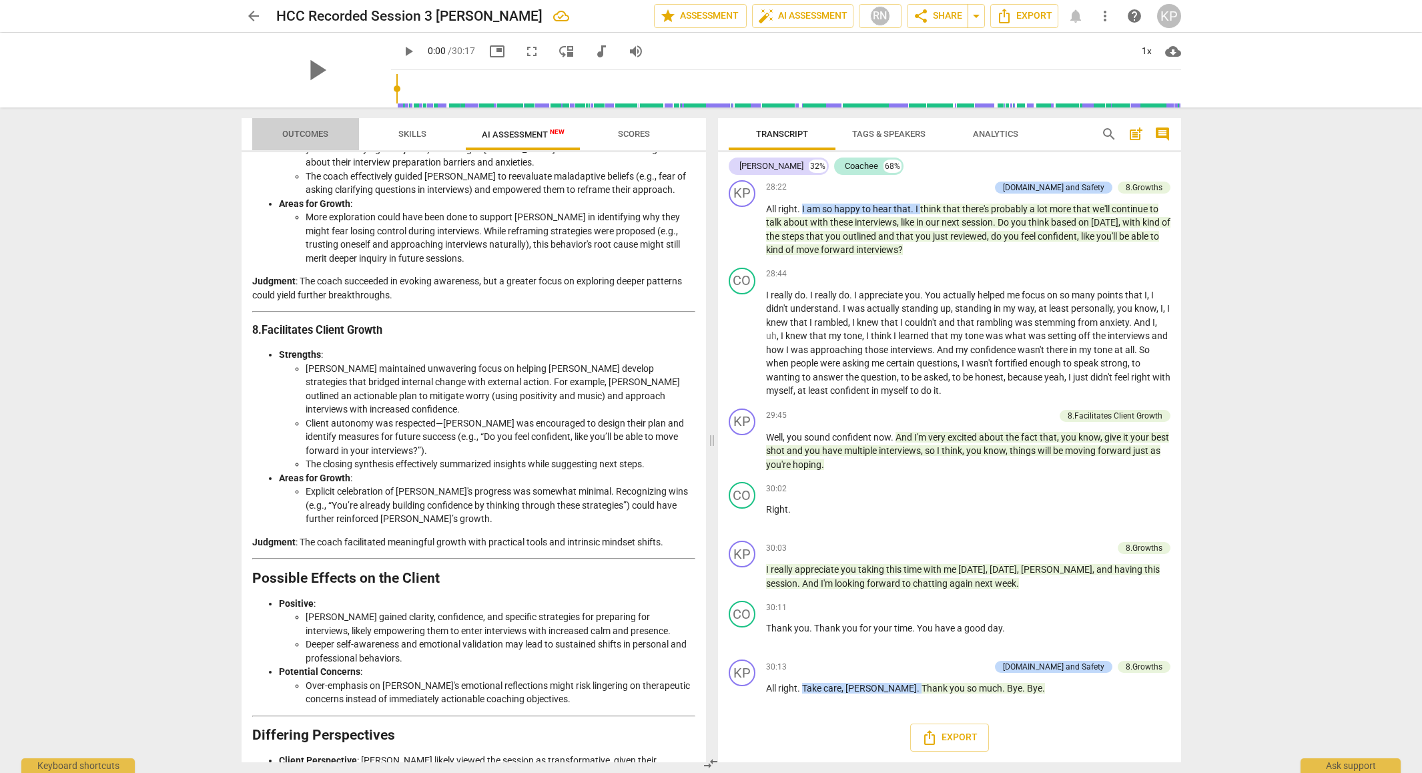
click at [303, 129] on span "Outcomes" at bounding box center [305, 134] width 46 height 10
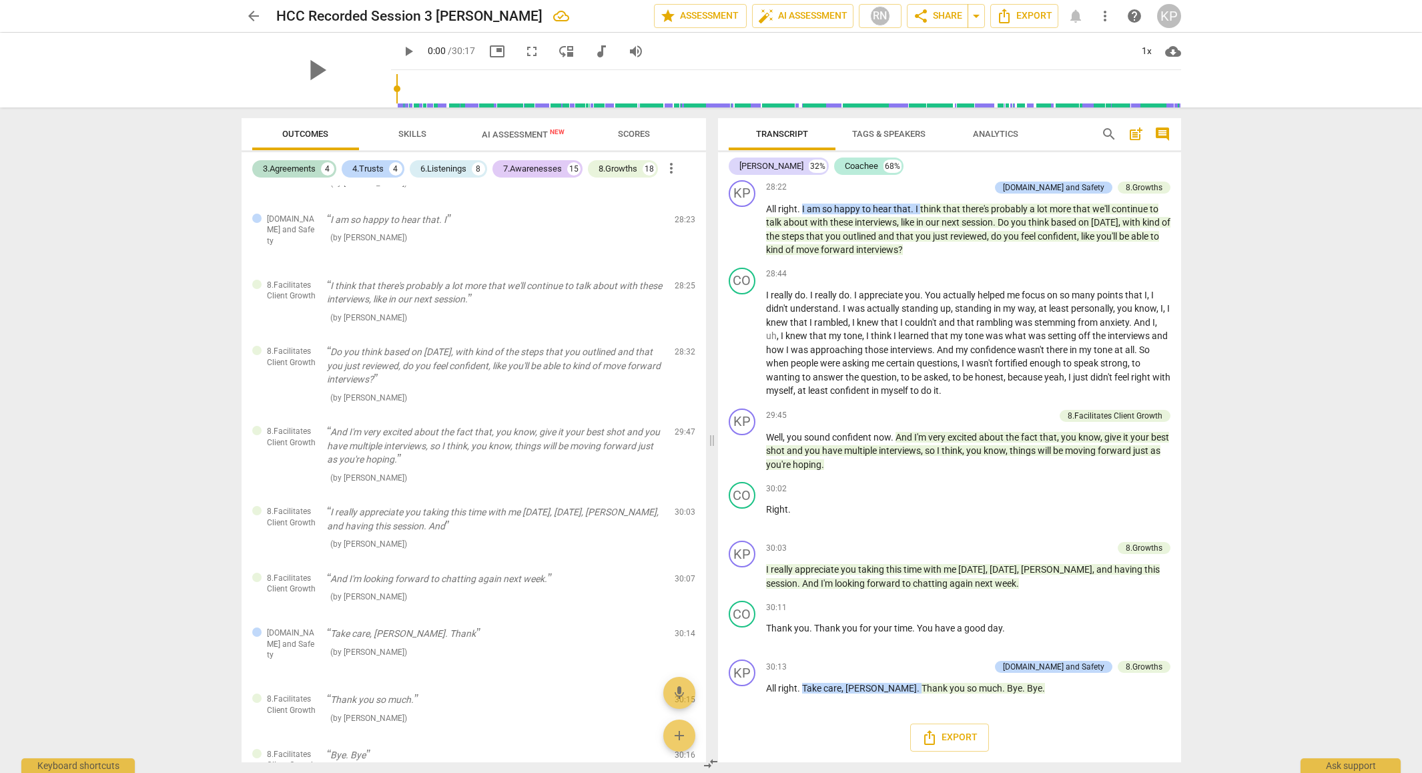
scroll to position [2321, 0]
click at [786, 133] on span "Transcript" at bounding box center [782, 134] width 52 height 10
click at [937, 739] on span "Export" at bounding box center [950, 737] width 56 height 16
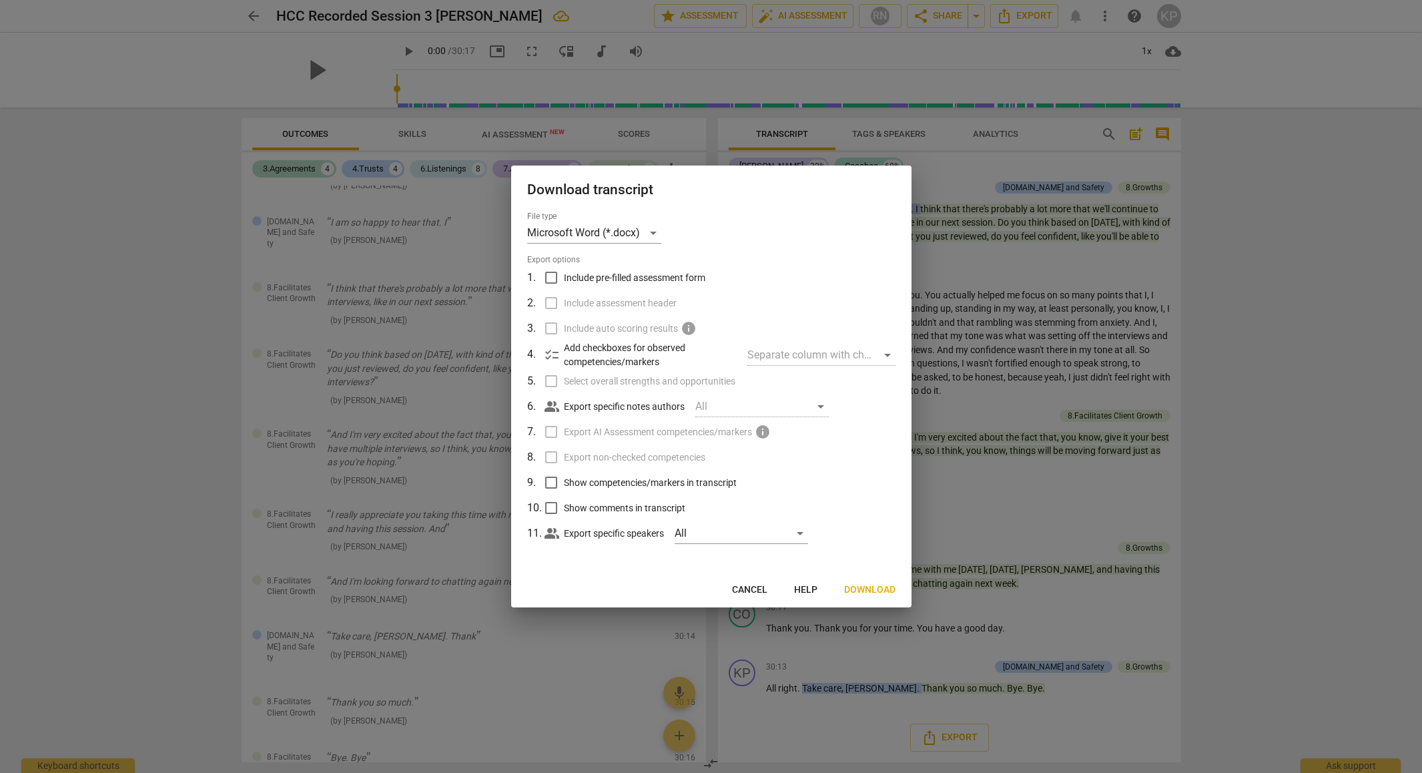
click at [868, 589] on span "Download" at bounding box center [869, 589] width 51 height 13
